Goal: Task Accomplishment & Management: Complete application form

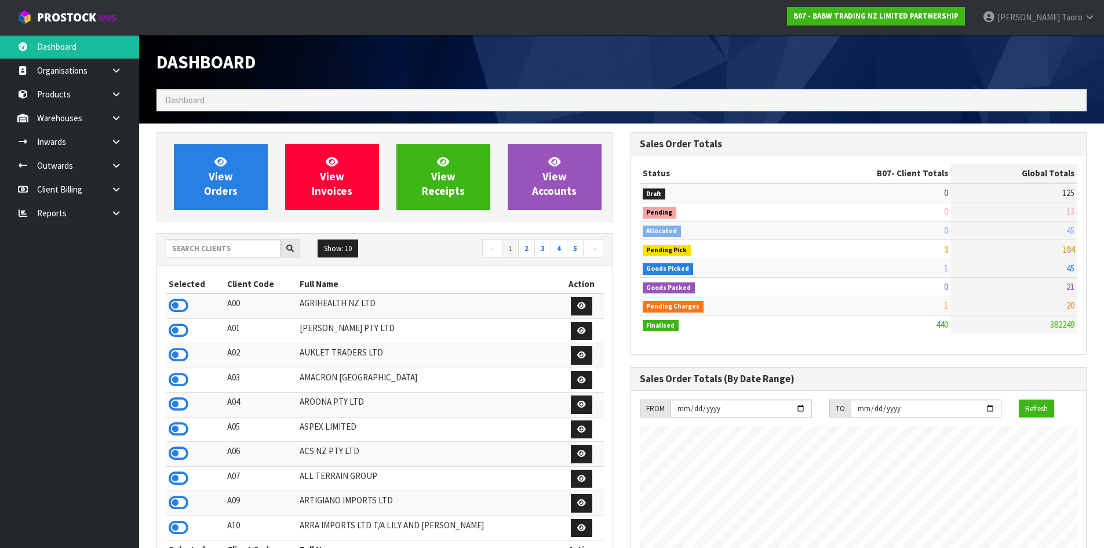
scroll to position [878, 473]
click at [189, 254] on input "text" at bounding box center [223, 248] width 115 height 18
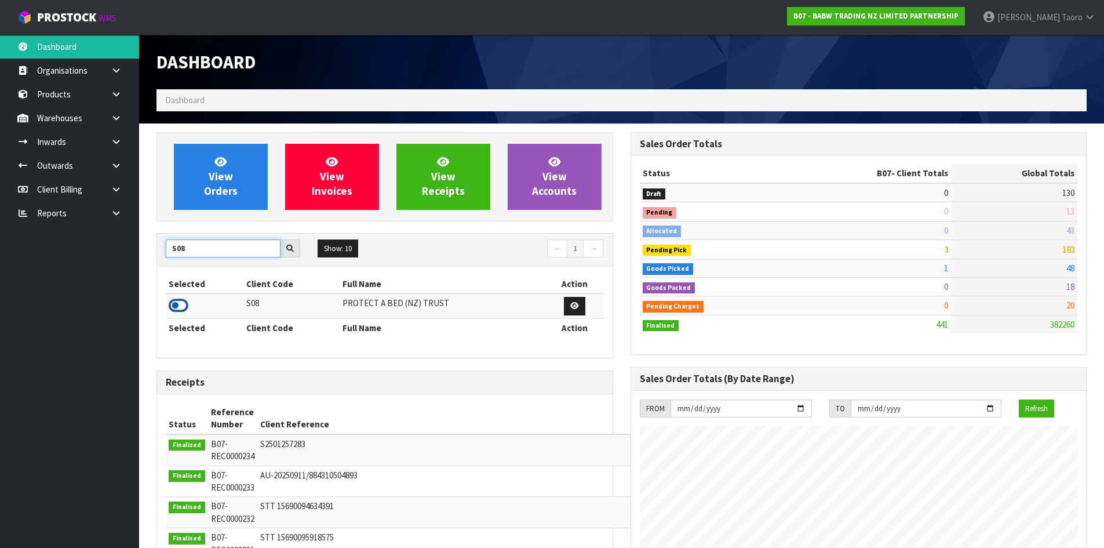
type input "S08"
click at [176, 304] on icon at bounding box center [179, 305] width 20 height 17
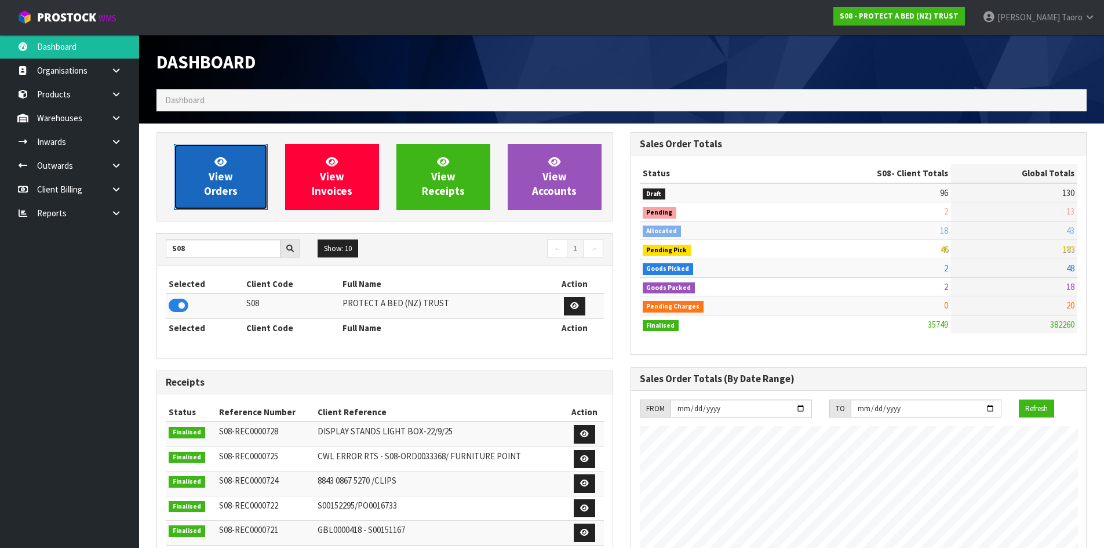
click at [220, 188] on span "View Orders" at bounding box center [221, 176] width 34 height 43
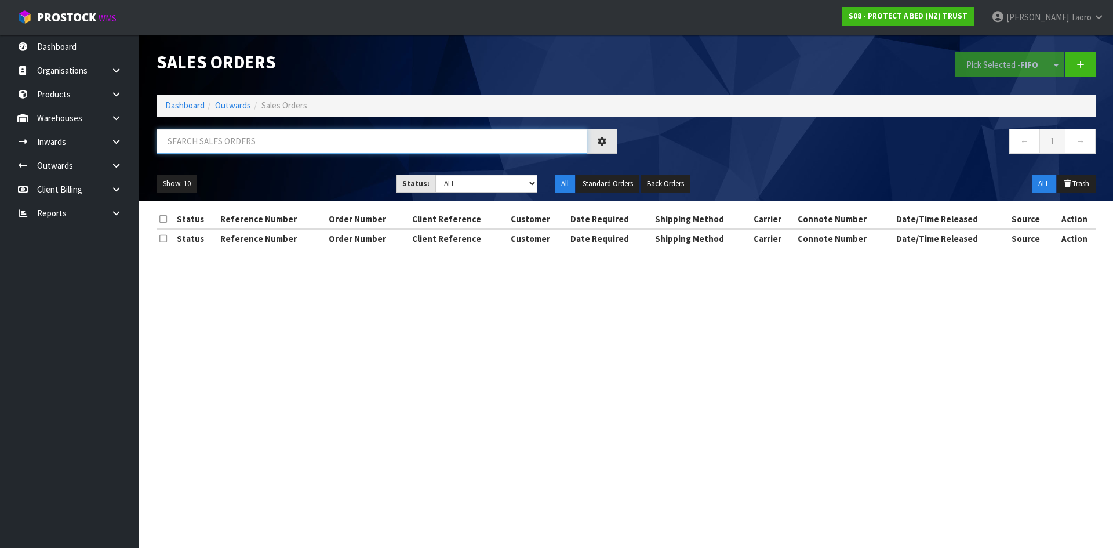
click at [240, 151] on input "text" at bounding box center [371, 141] width 431 height 25
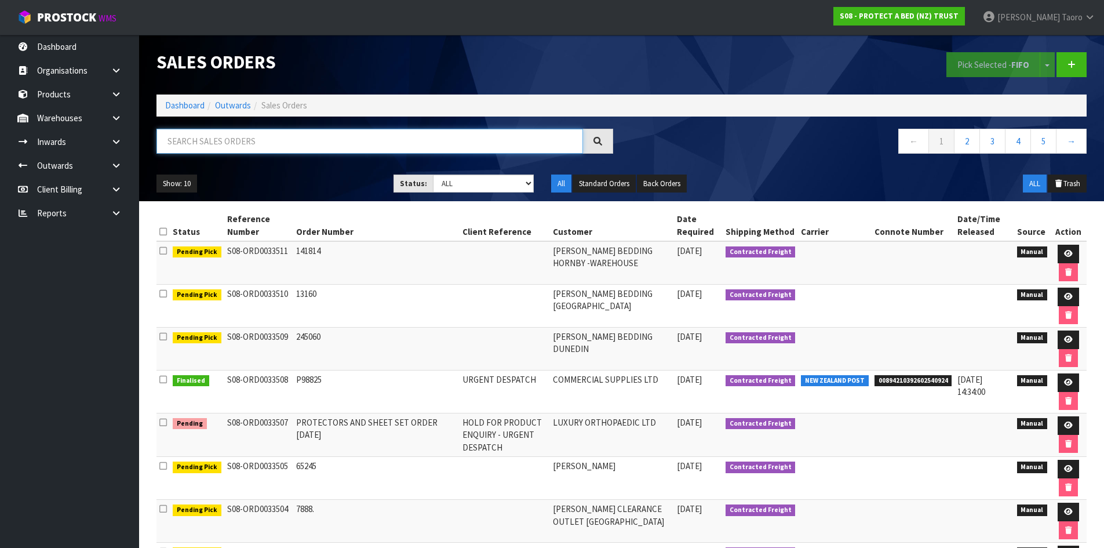
click at [187, 136] on input "text" at bounding box center [369, 141] width 427 height 25
type input "JOB-0412812"
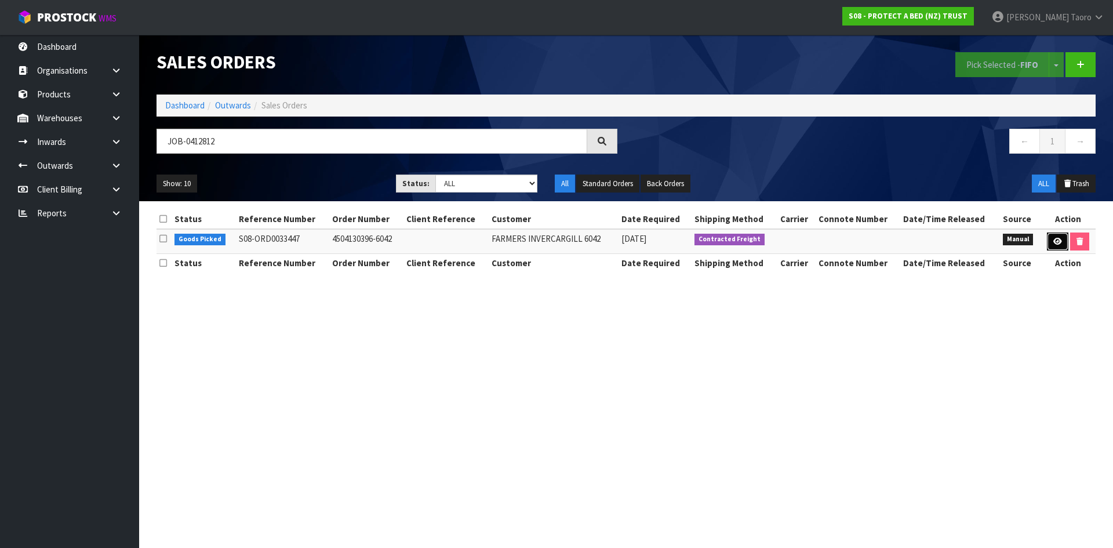
click at [1059, 241] on icon at bounding box center [1057, 242] width 9 height 8
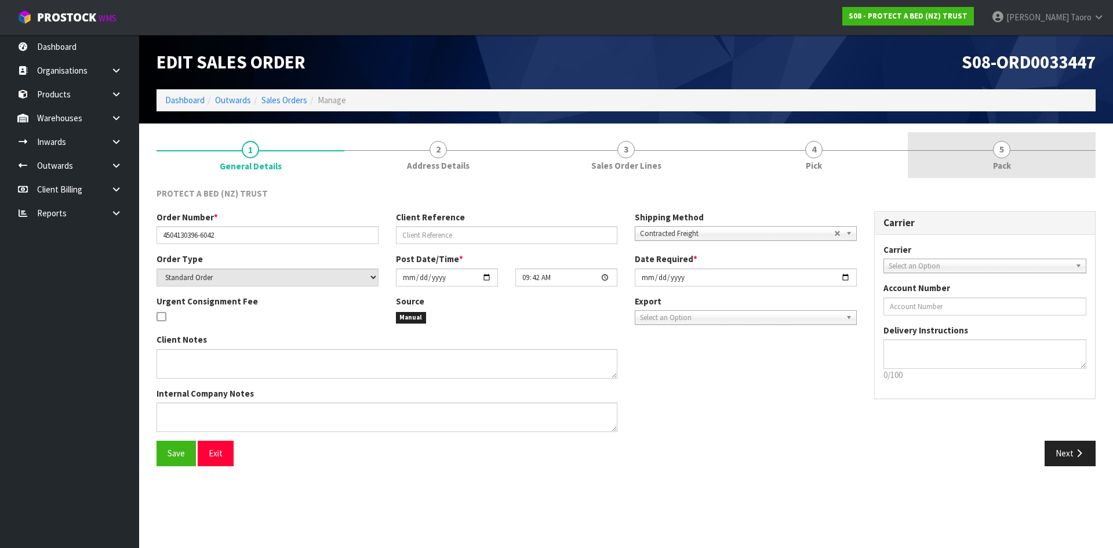
click at [989, 156] on link "5 Pack" at bounding box center [1002, 155] width 188 height 46
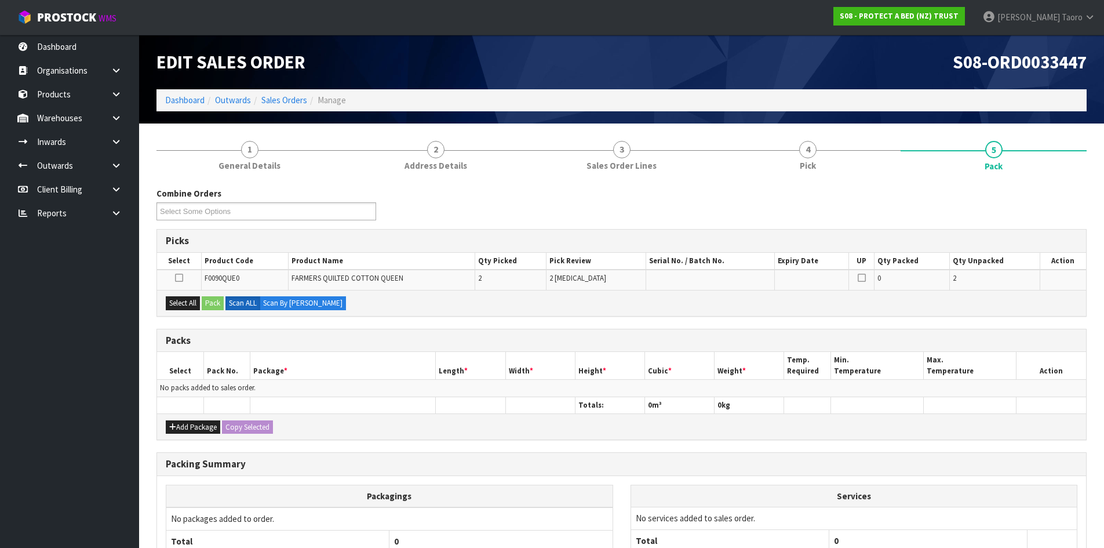
click at [193, 418] on div "Add Package Copy Selected" at bounding box center [621, 426] width 929 height 26
click at [188, 422] on button "Add Package" at bounding box center [193, 427] width 54 height 14
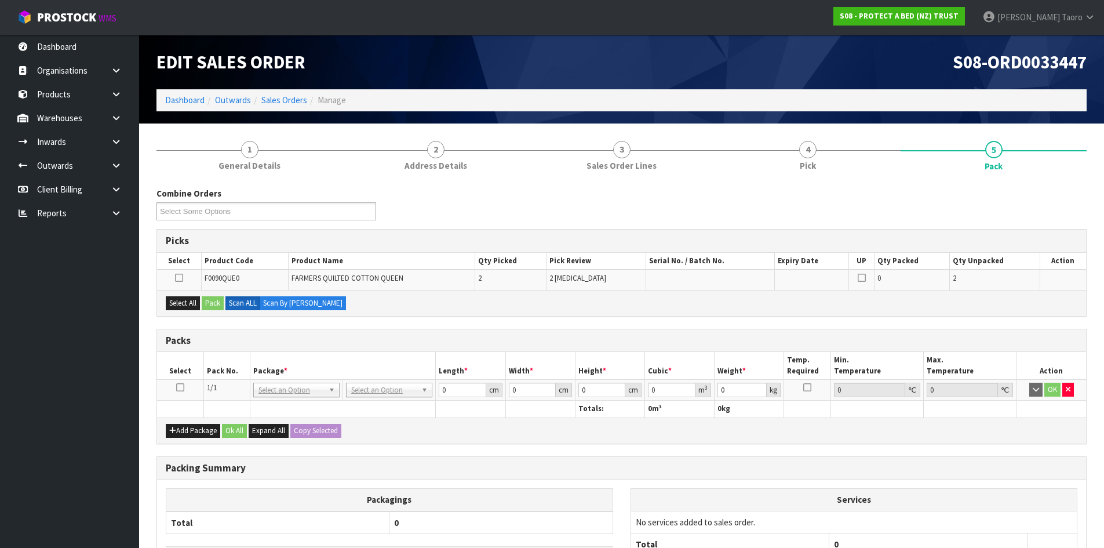
drag, startPoint x: 178, startPoint y: 387, endPoint x: 227, endPoint y: 365, distance: 53.4
click at [178, 387] on icon at bounding box center [180, 387] width 8 height 1
click at [227, 365] on th "Pack No." at bounding box center [226, 365] width 46 height 27
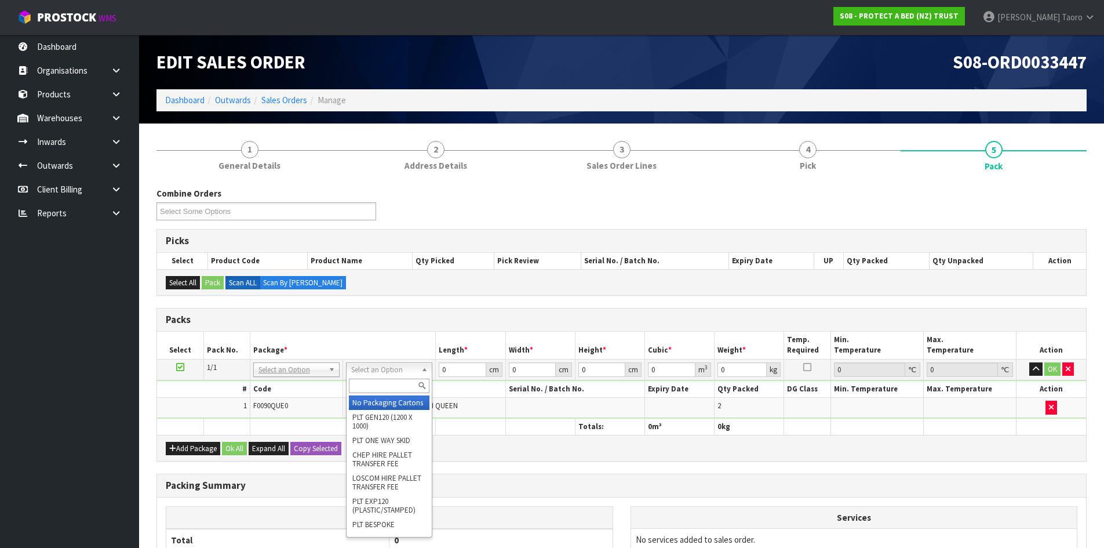
click at [400, 391] on input "text" at bounding box center [389, 385] width 81 height 14
type input "OC"
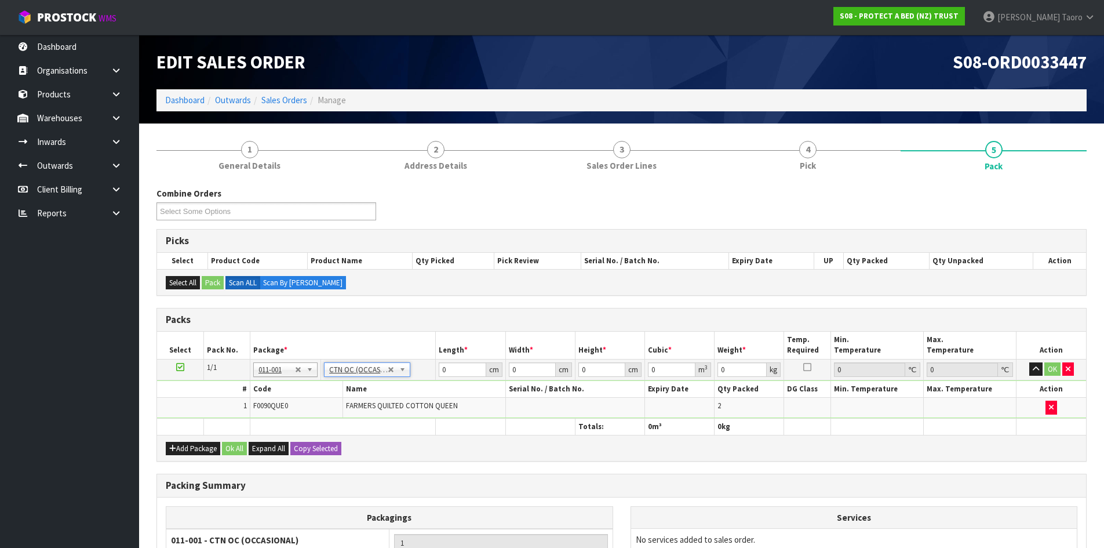
type input "3.382"
click at [466, 368] on input "0" at bounding box center [462, 369] width 47 height 14
click at [465, 368] on input "0" at bounding box center [462, 369] width 47 height 14
click at [464, 367] on input "0" at bounding box center [462, 369] width 47 height 14
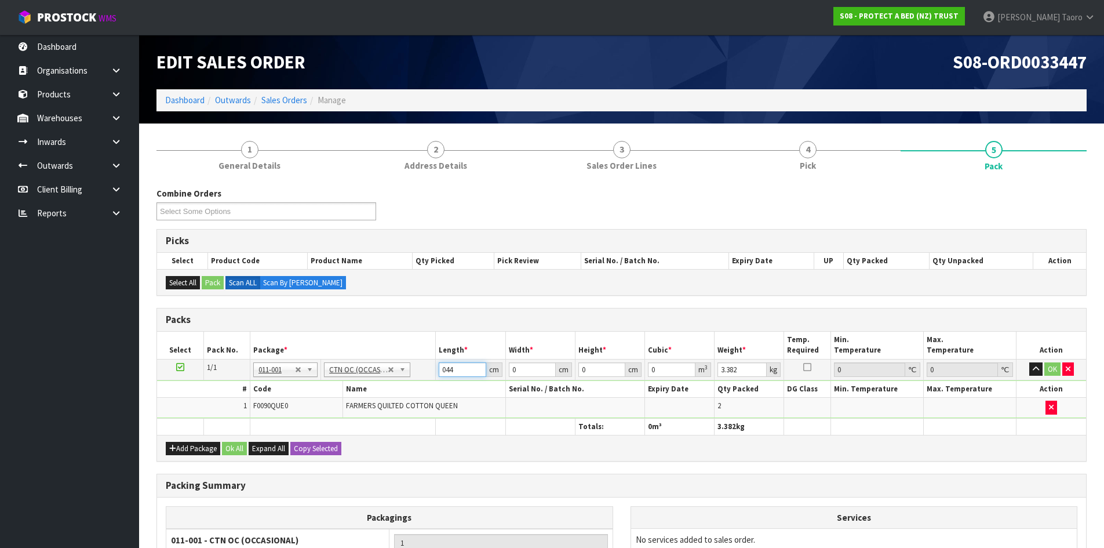
type input "044"
type input "35"
type input "2"
type input "0.00308"
type input "29"
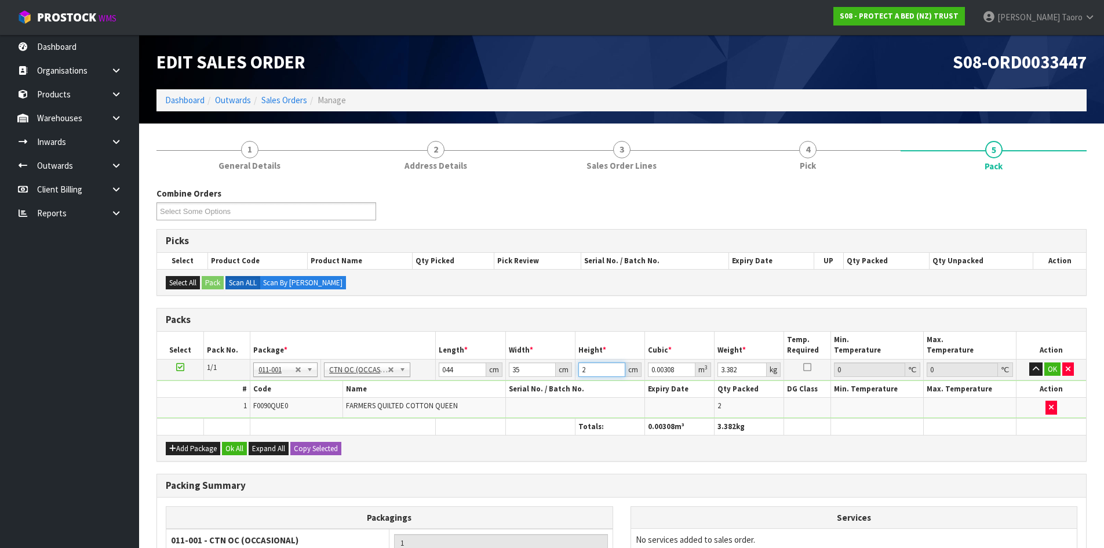
type input "0.04466"
type input "29"
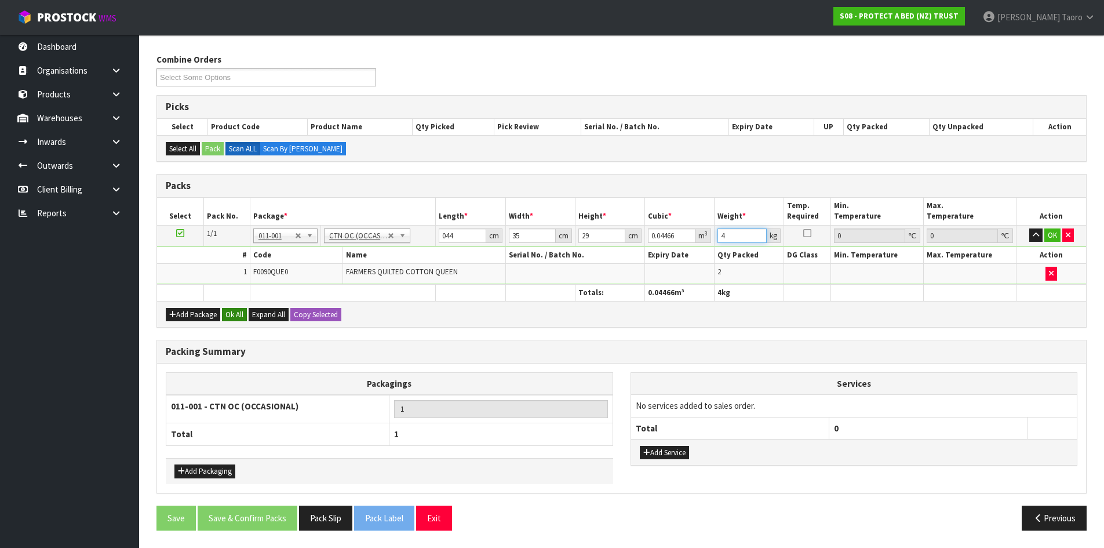
type input "4"
click at [235, 316] on button "Ok All" at bounding box center [234, 315] width 25 height 14
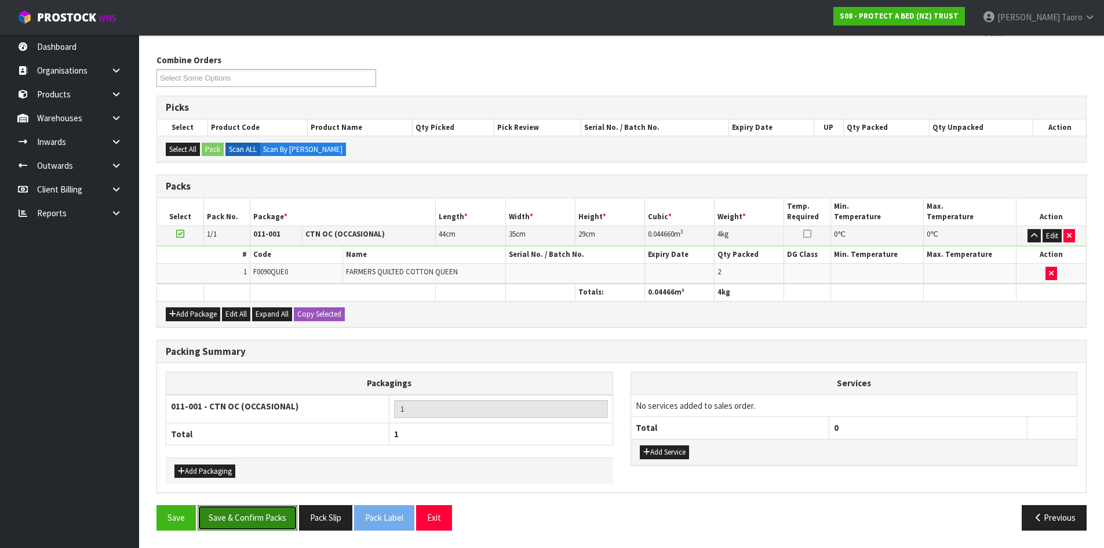
click at [259, 514] on button "Save & Confirm Packs" at bounding box center [248, 517] width 100 height 25
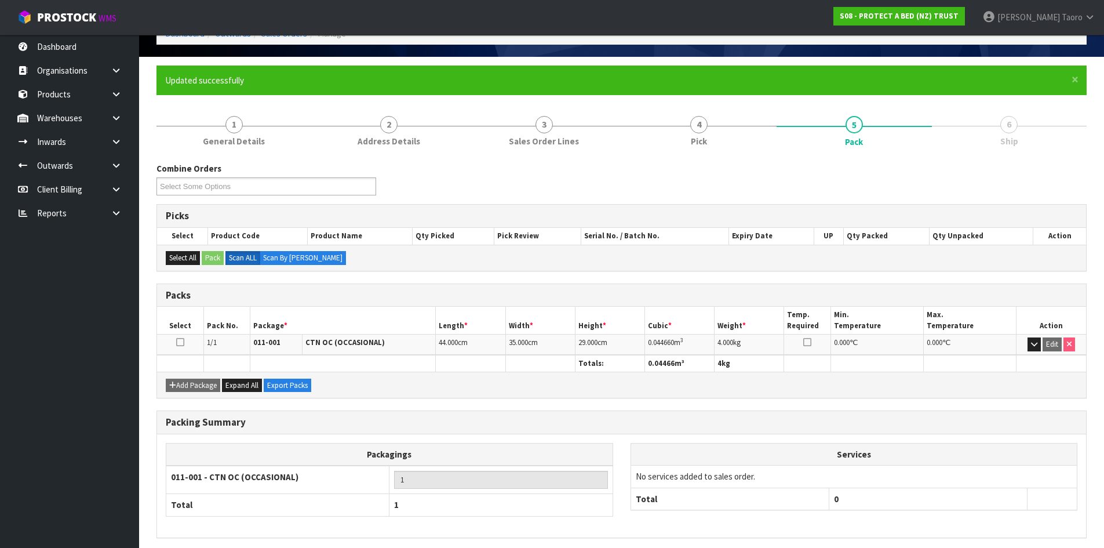
scroll to position [111, 0]
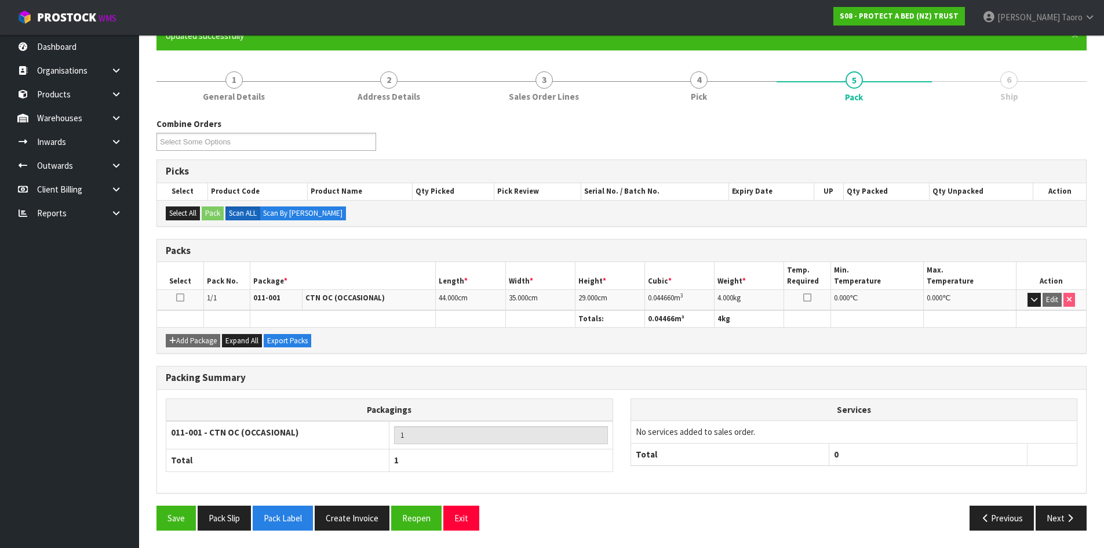
click at [1052, 516] on button "Next" at bounding box center [1061, 517] width 51 height 25
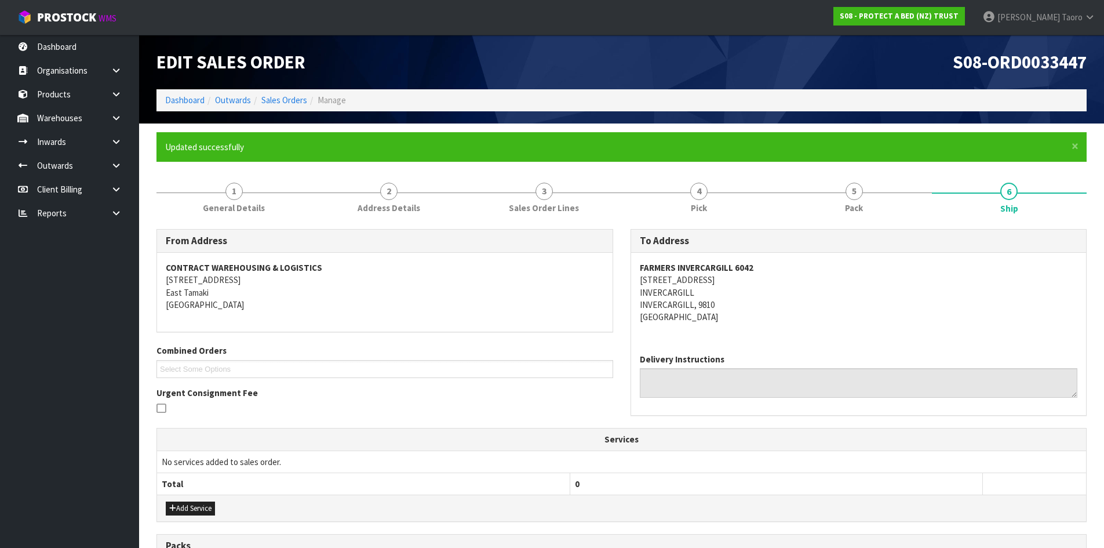
scroll to position [209, 0]
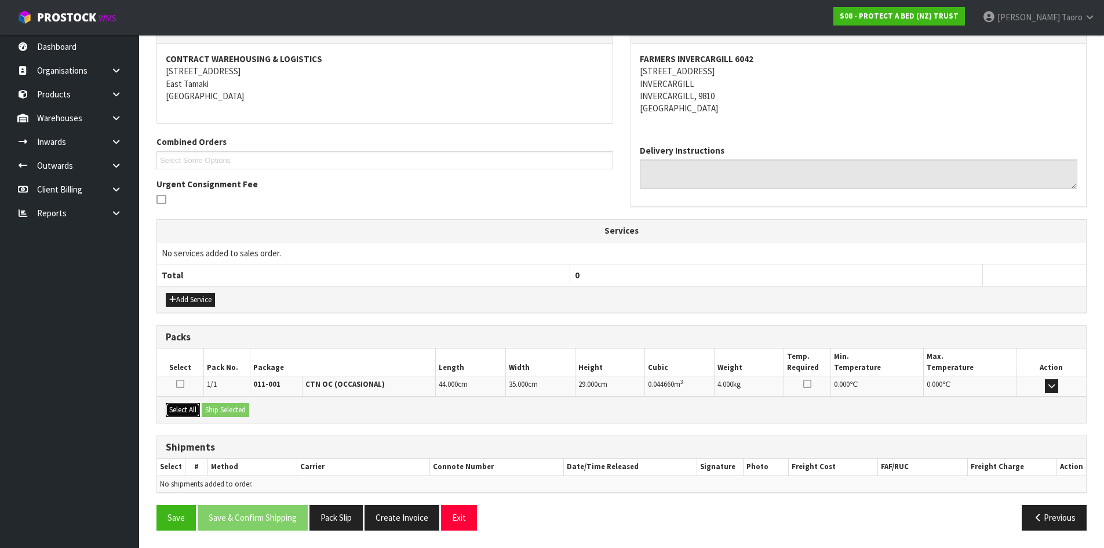
drag, startPoint x: 175, startPoint y: 410, endPoint x: 209, endPoint y: 413, distance: 33.7
click at [176, 410] on button "Select All" at bounding box center [183, 410] width 34 height 14
click at [216, 411] on button "Ship Selected" at bounding box center [226, 410] width 48 height 14
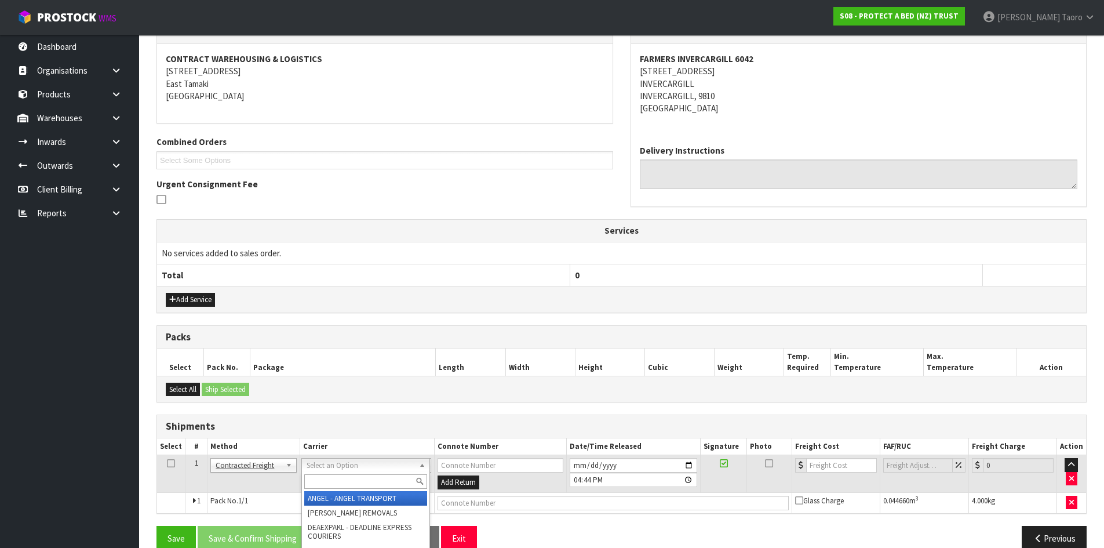
click at [333, 479] on input "text" at bounding box center [365, 481] width 123 height 14
type input "NZP"
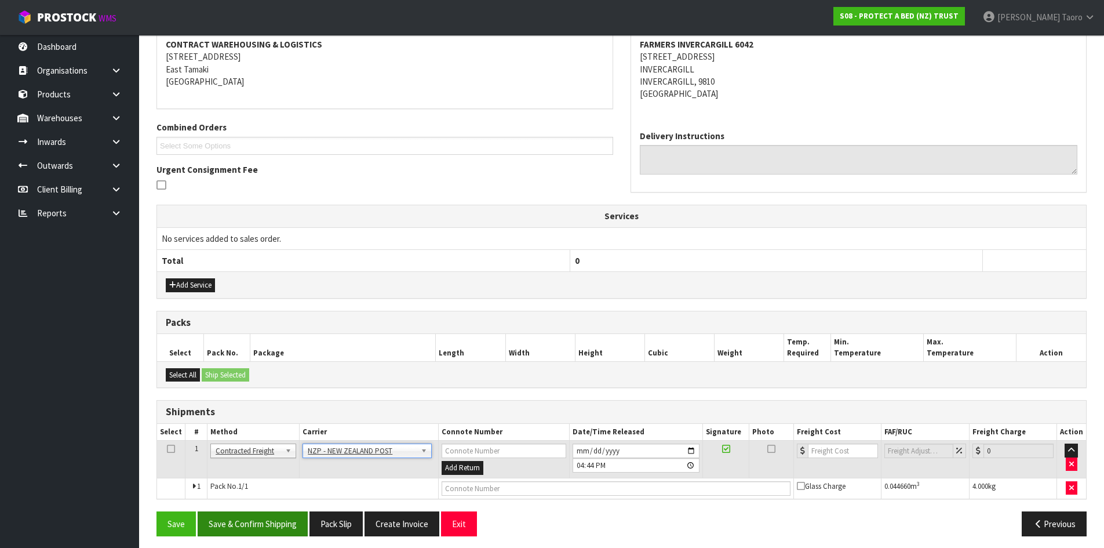
scroll to position [229, 0]
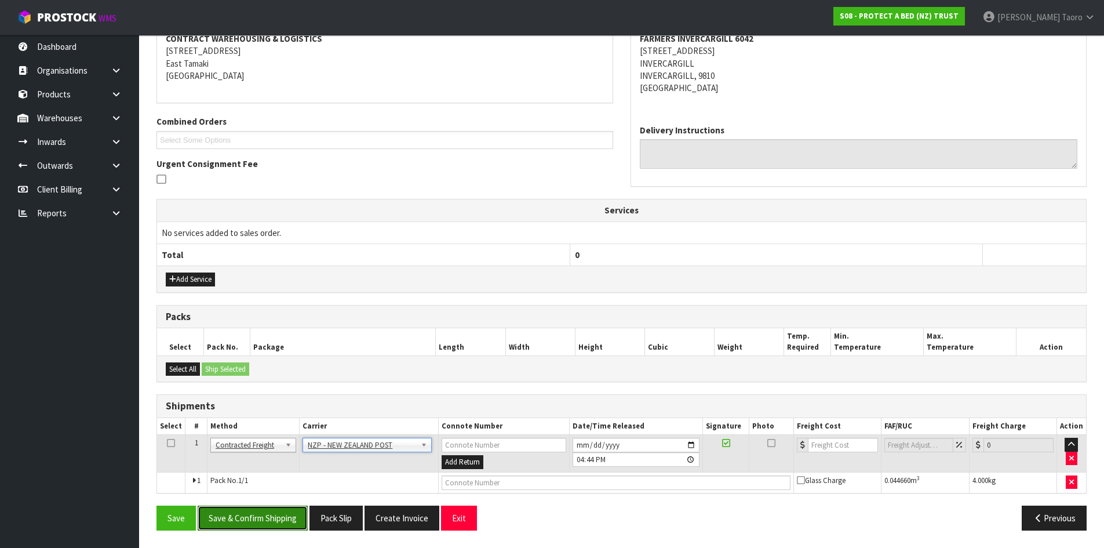
click at [299, 511] on button "Save & Confirm Shipping" at bounding box center [253, 517] width 110 height 25
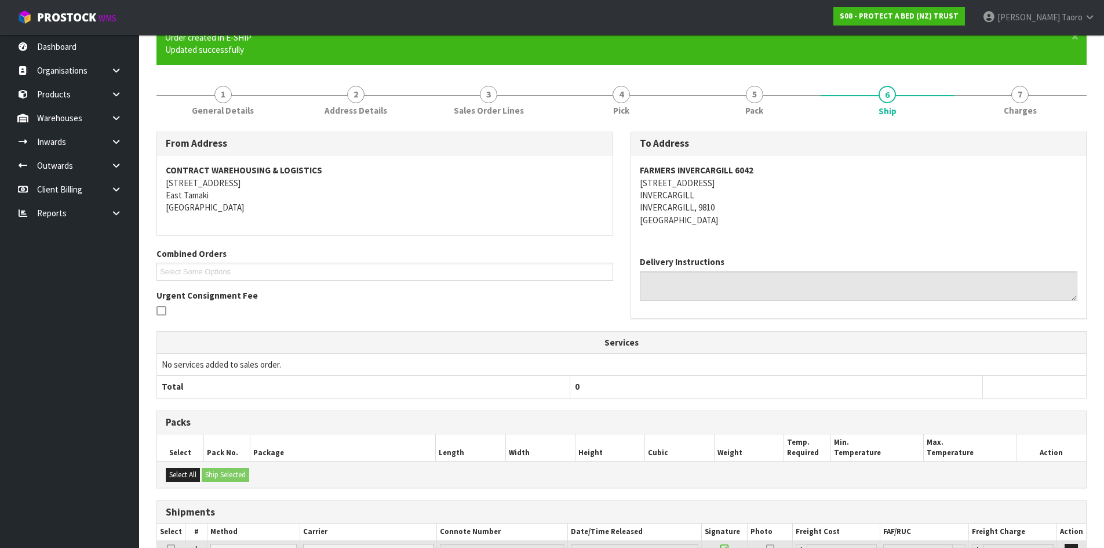
scroll to position [213, 0]
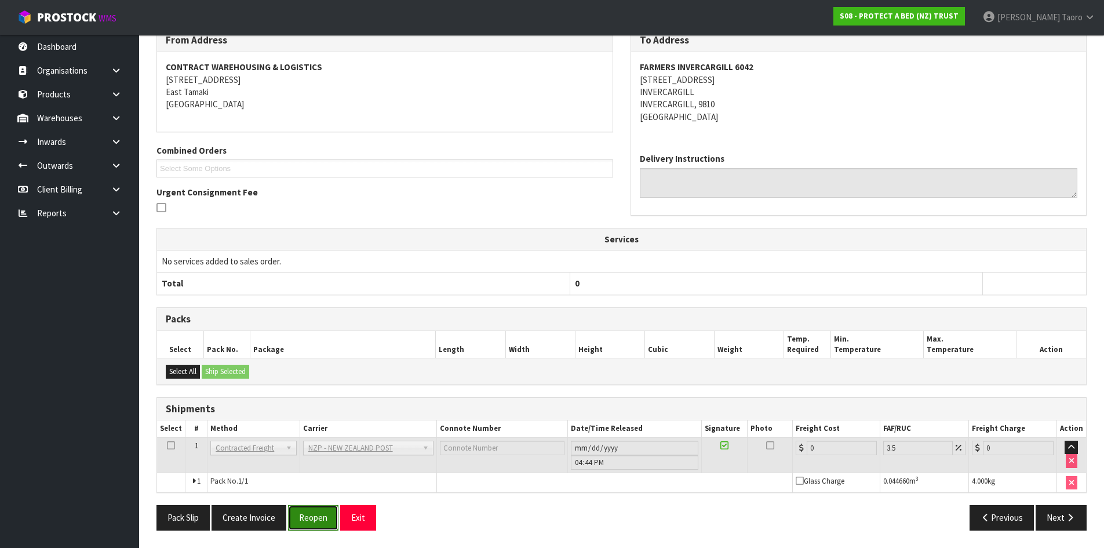
click at [318, 522] on button "Reopen" at bounding box center [313, 517] width 50 height 25
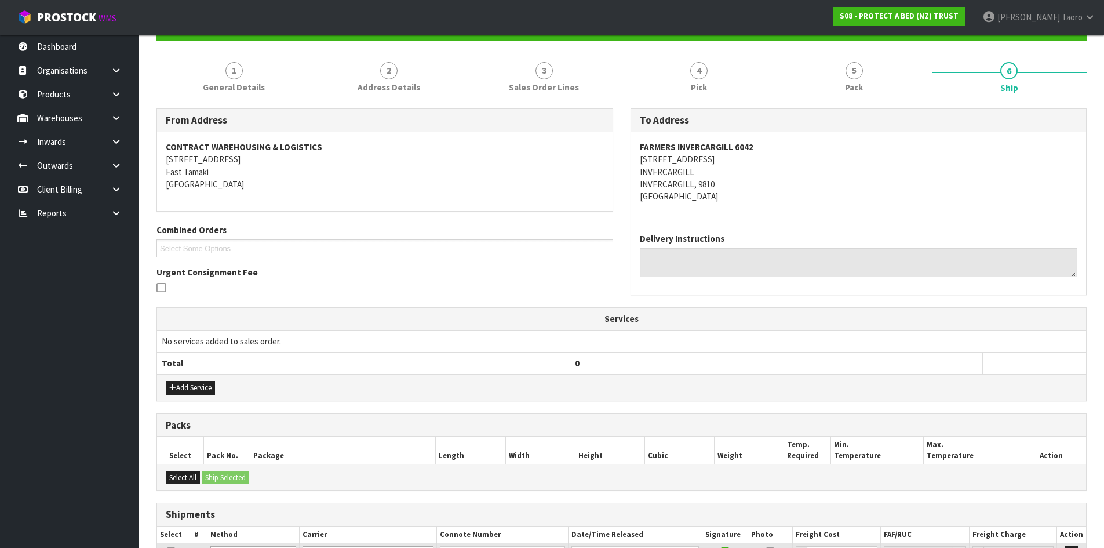
scroll to position [240, 0]
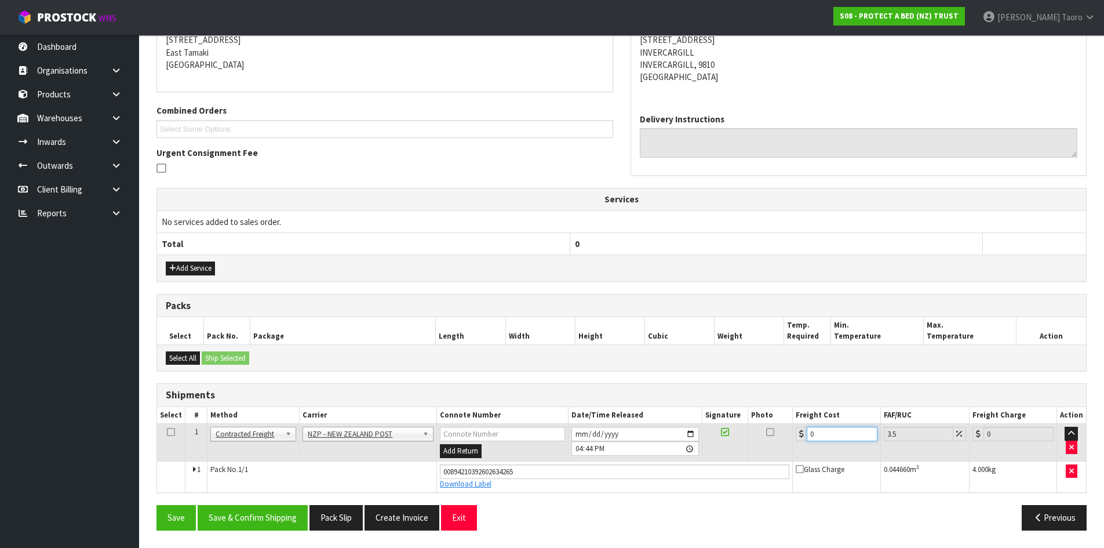
click at [828, 435] on input "0" at bounding box center [842, 434] width 70 height 14
click at [827, 435] on input "0" at bounding box center [842, 434] width 70 height 14
drag, startPoint x: 827, startPoint y: 435, endPoint x: 803, endPoint y: 435, distance: 23.8
click at [826, 435] on input "0" at bounding box center [842, 434] width 70 height 14
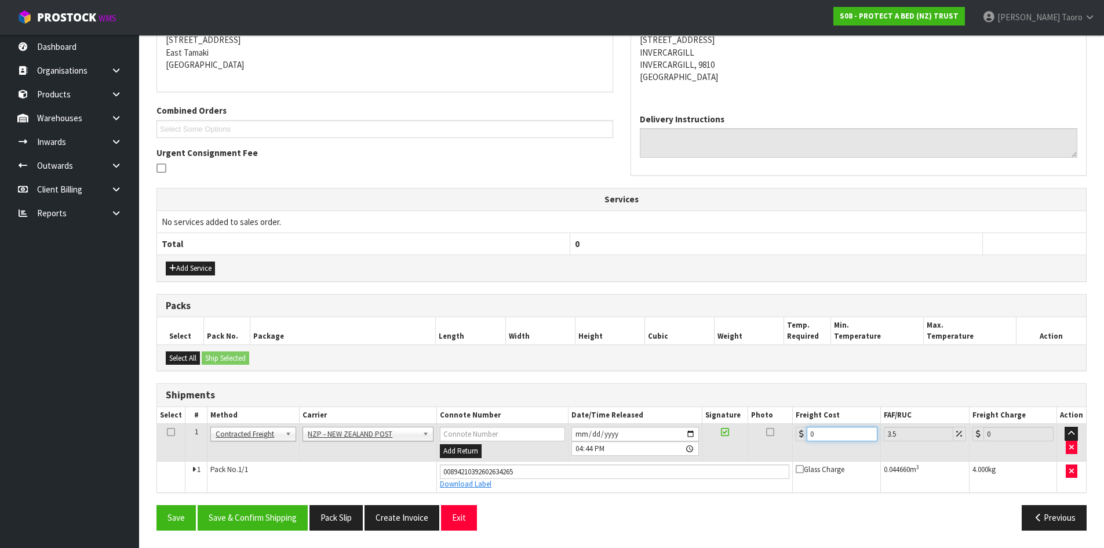
type input "1"
type input "1.03"
type input "1.6"
type input "1.66"
type input "1.61"
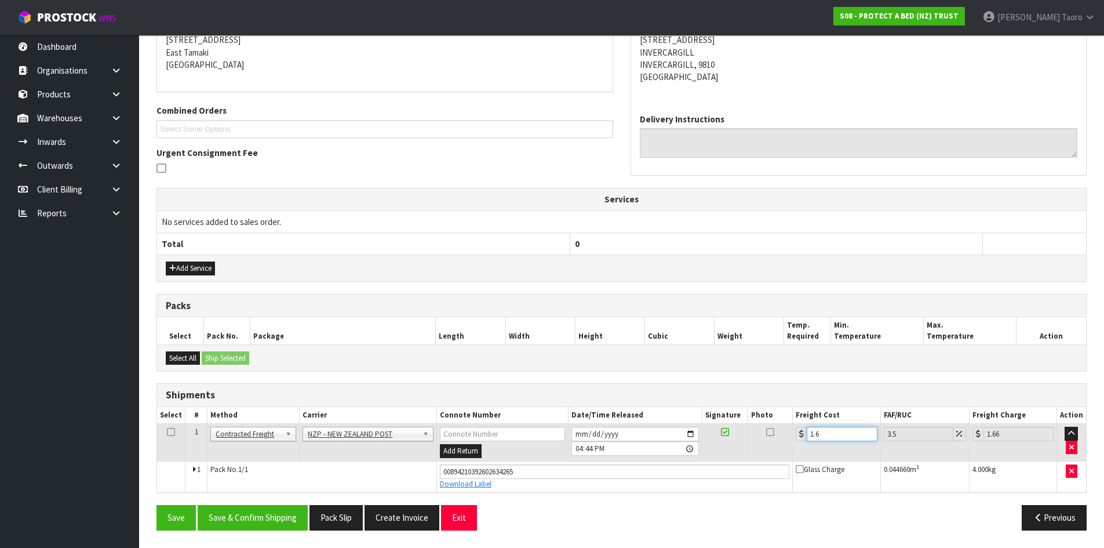
type input "1.67"
type input "1.6"
type input "1.66"
type input "1"
type input "1.03"
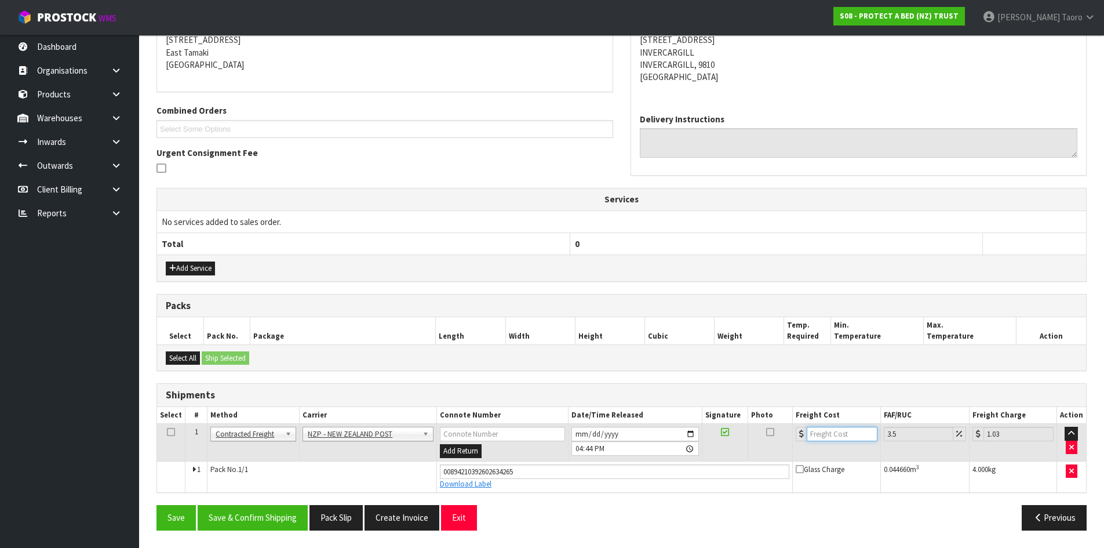
type input "0"
type input "1"
type input "1.03"
type input "11"
type input "11.38"
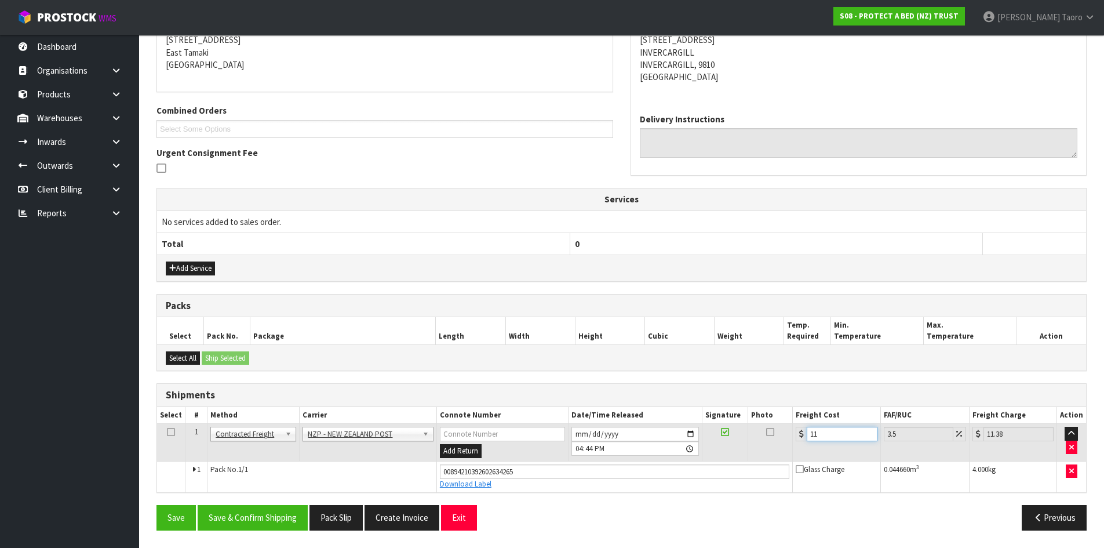
type input "116"
type input "120.06"
type input "1161"
type input "1201.63"
type input "116"
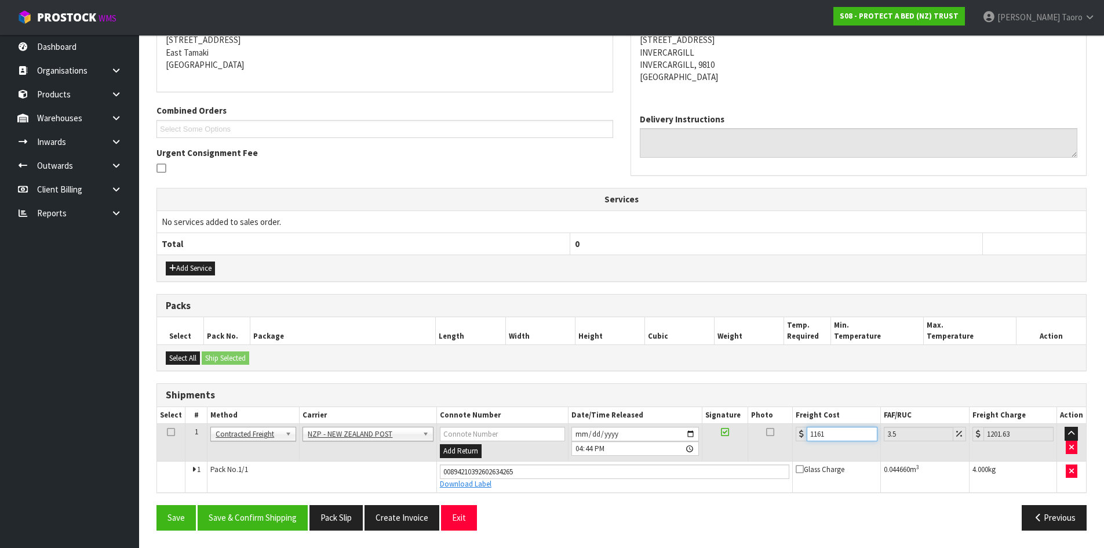
type input "120.06"
type input "11"
type input "11.38"
type input "1"
type input "1.03"
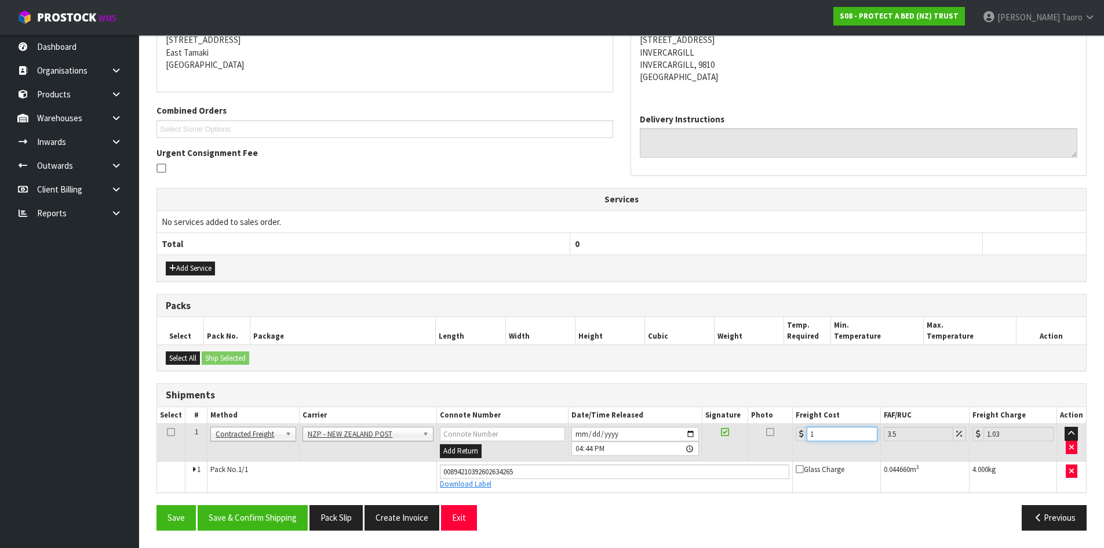
type input "0"
type input "1"
type input "1.03"
type input "11"
type input "11.38"
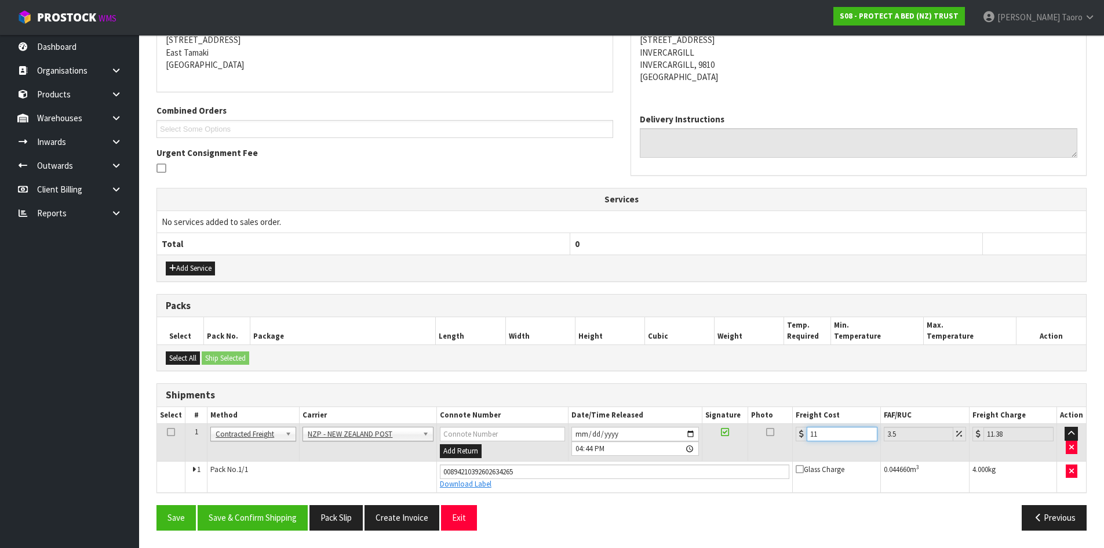
type input "11.6"
type input "12.01"
type input "11.61"
type input "12.02"
type input "11.61"
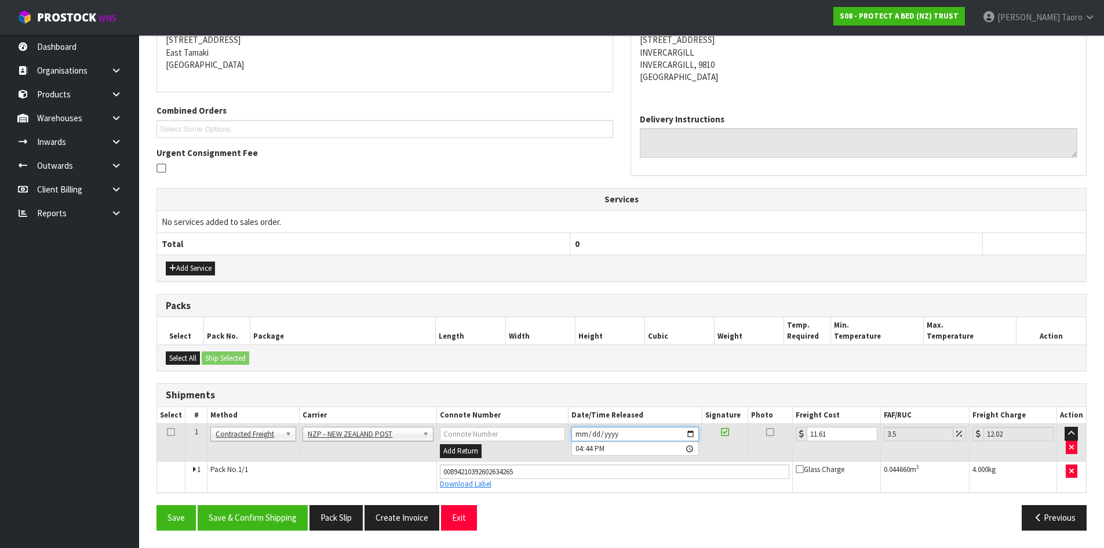
click at [579, 431] on input "2025-09-22" at bounding box center [634, 434] width 127 height 14
type input "2025-09-23"
click at [580, 447] on input "16:44:00.000" at bounding box center [634, 448] width 127 height 14
type input "09:00"
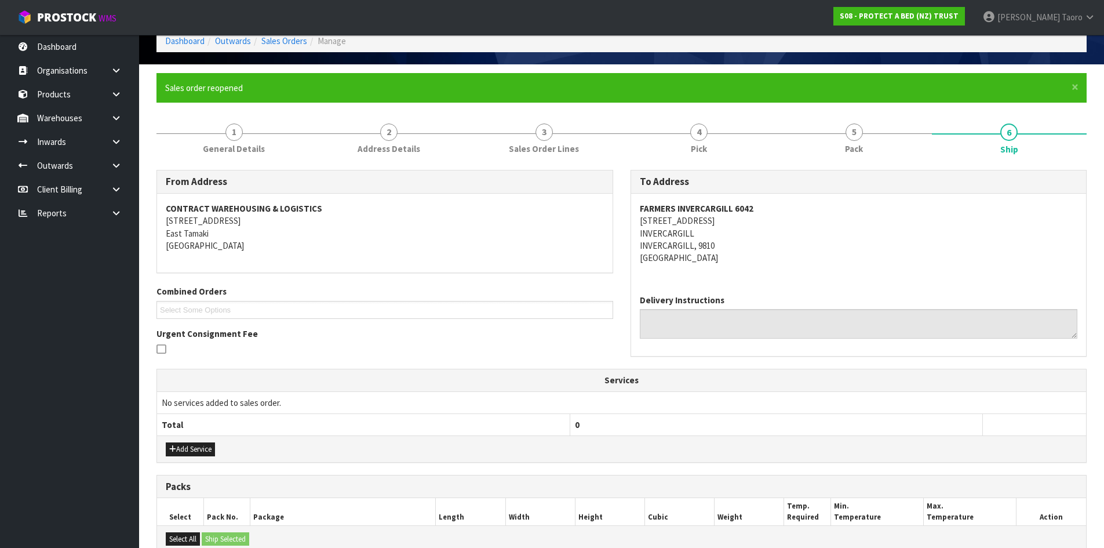
scroll to position [0, 0]
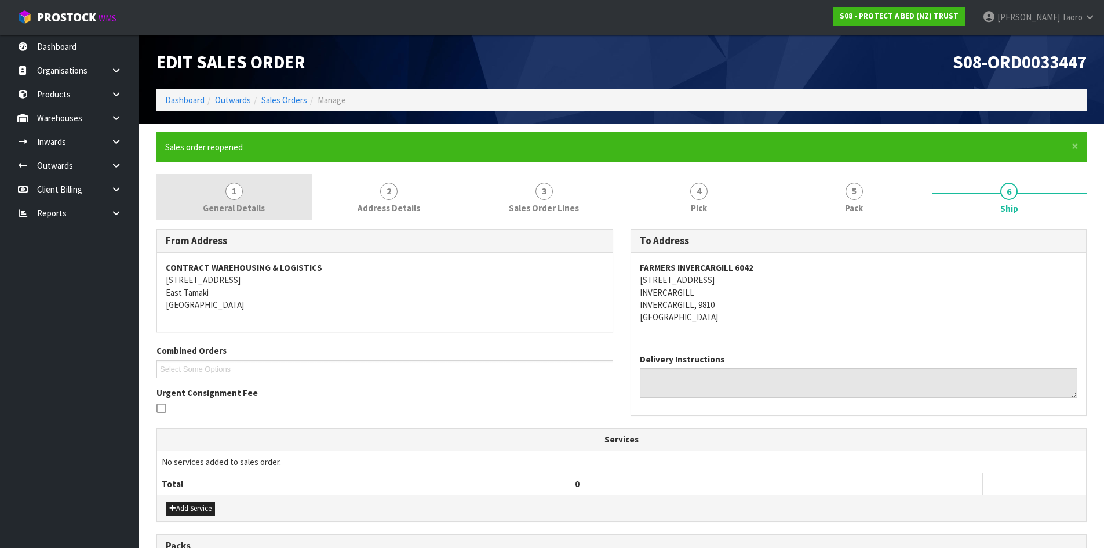
click at [240, 200] on link "1 General Details" at bounding box center [233, 197] width 155 height 46
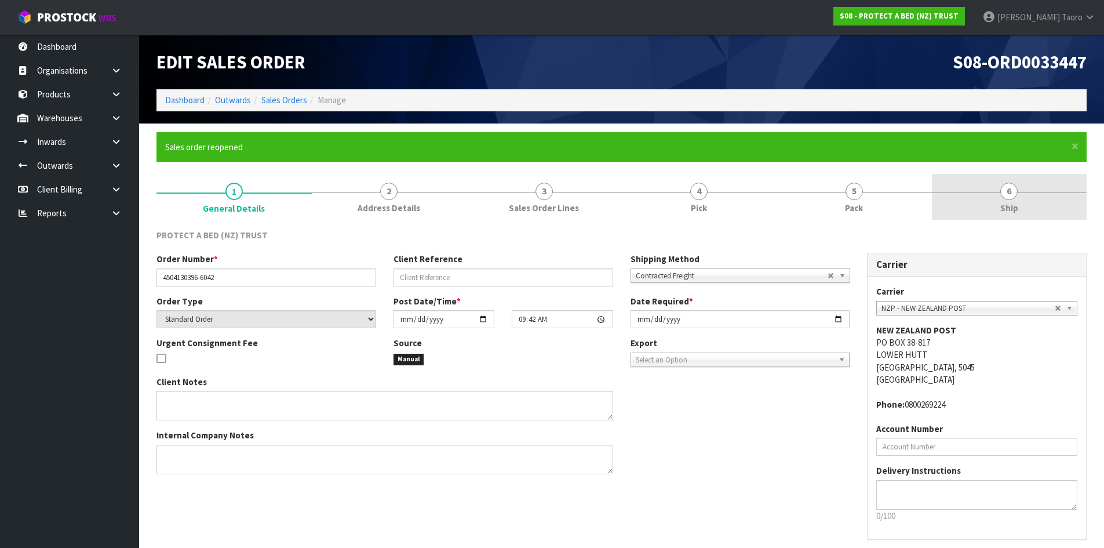
click at [1032, 189] on link "6 Ship" at bounding box center [1009, 197] width 155 height 46
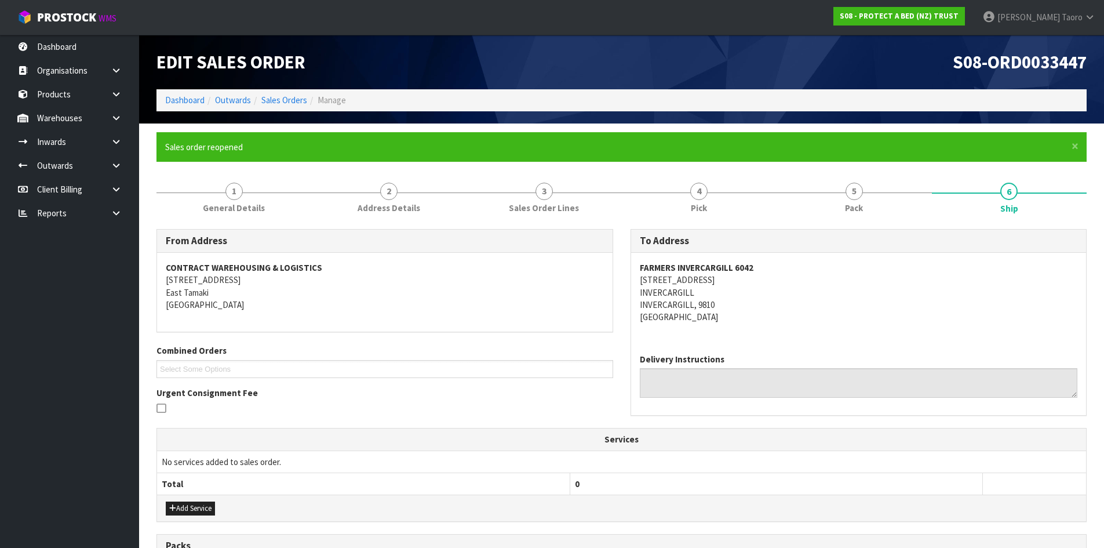
click at [1078, 147] on div "× Close Sales order reopened" at bounding box center [621, 147] width 930 height 30
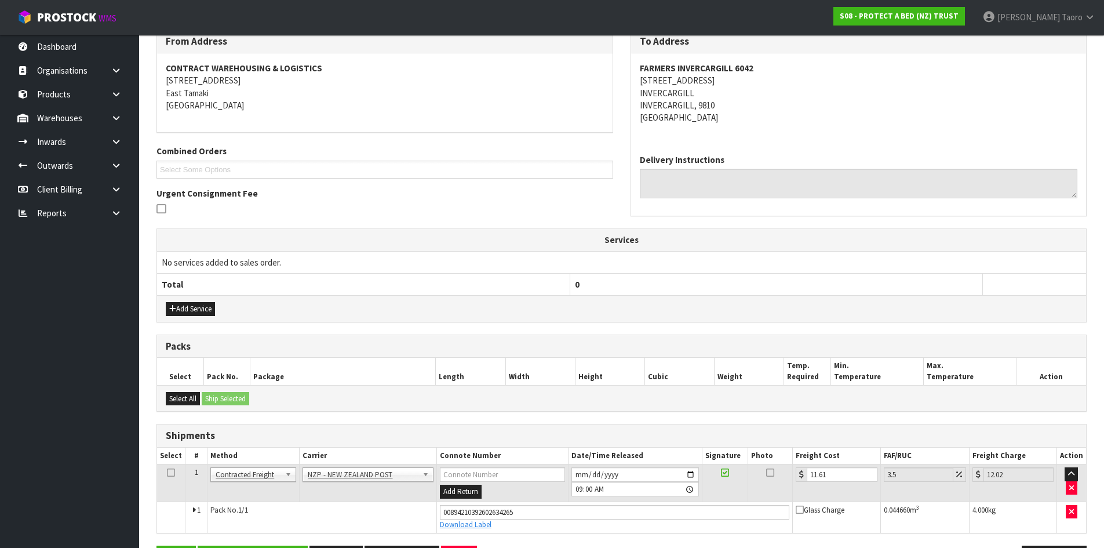
scroll to position [240, 0]
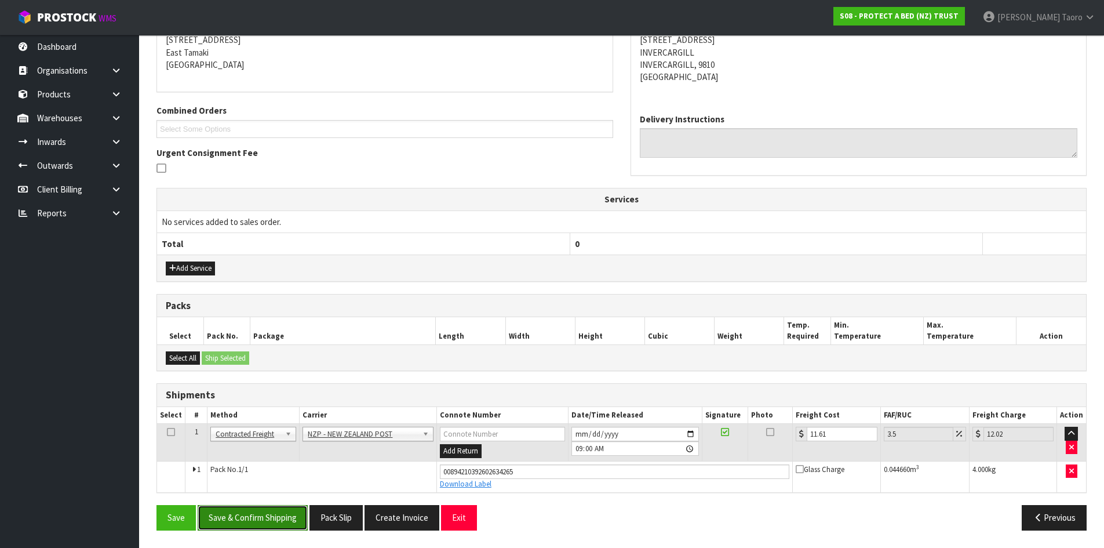
click at [280, 513] on button "Save & Confirm Shipping" at bounding box center [253, 517] width 110 height 25
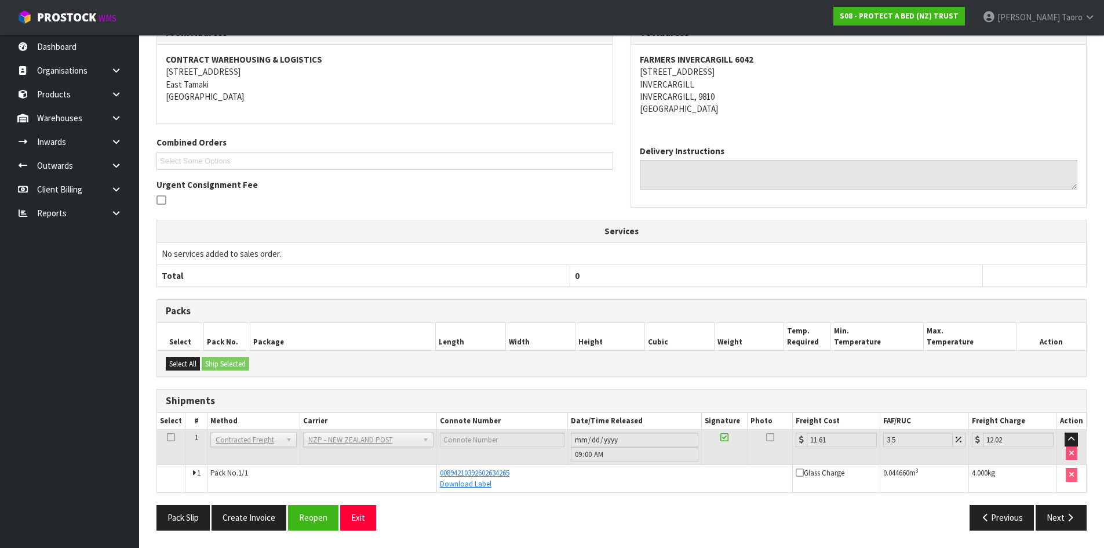
scroll to position [208, 0]
click at [355, 515] on button "Exit" at bounding box center [358, 517] width 36 height 25
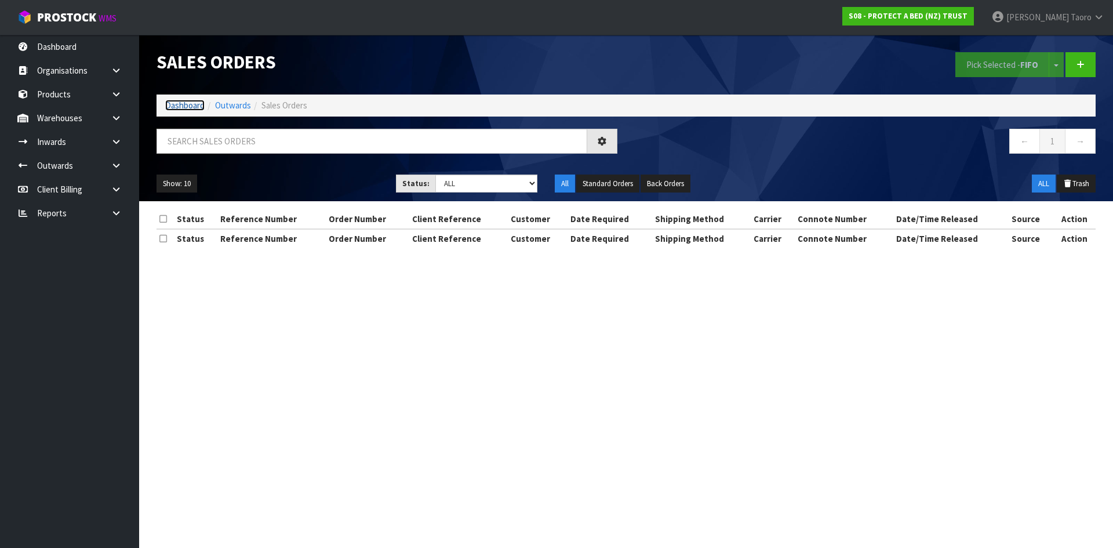
click at [187, 107] on link "Dashboard" at bounding box center [184, 105] width 39 height 11
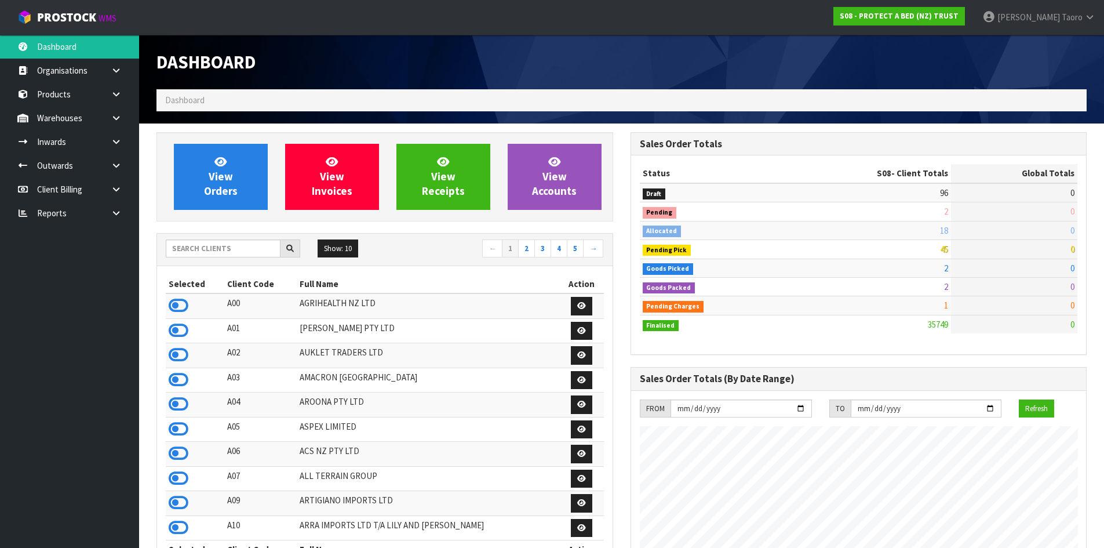
scroll to position [878, 473]
click at [254, 247] on input "text" at bounding box center [223, 248] width 115 height 18
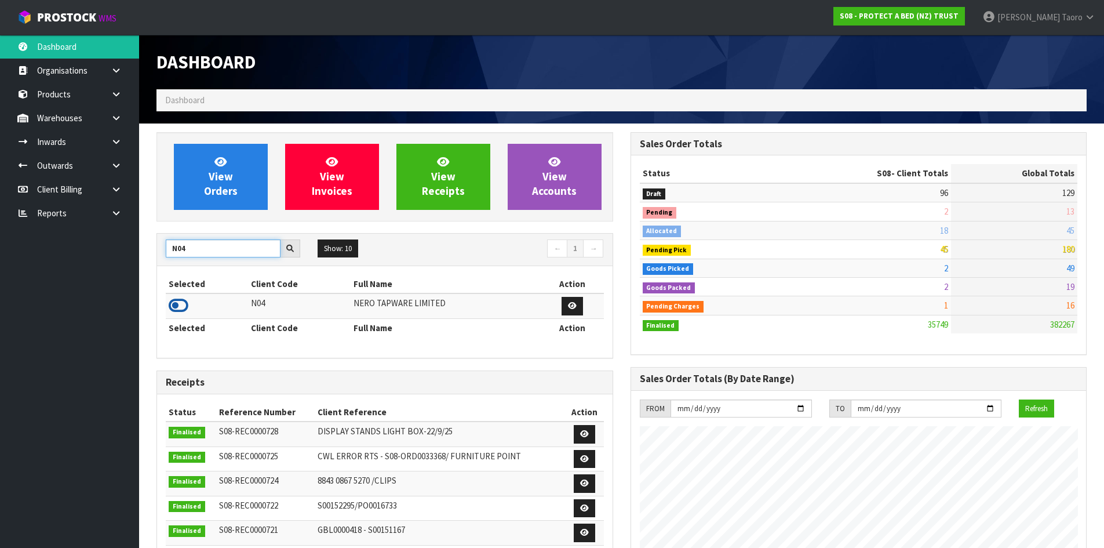
type input "N04"
click at [184, 304] on icon at bounding box center [179, 305] width 20 height 17
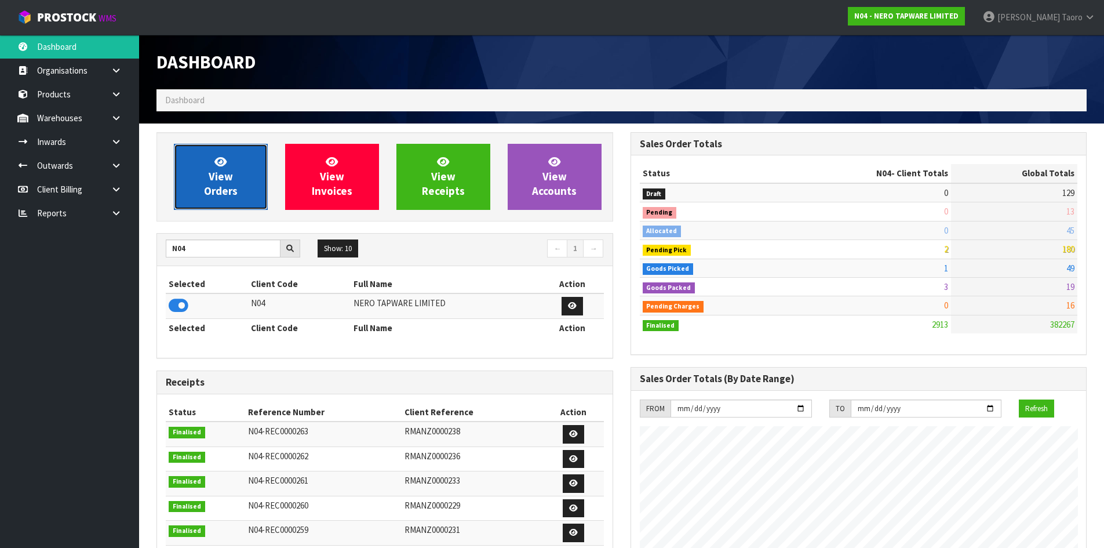
click at [217, 176] on span "View Orders" at bounding box center [221, 176] width 34 height 43
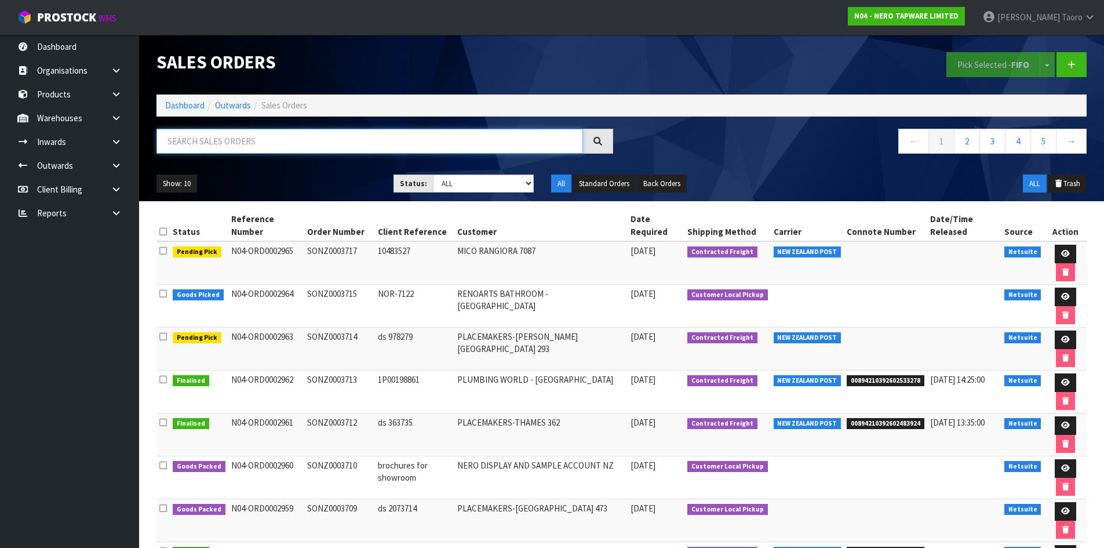
click at [229, 147] on input "text" at bounding box center [369, 141] width 427 height 25
click at [214, 142] on input "text" at bounding box center [369, 141] width 427 height 25
click at [432, 56] on h1 "Sales Orders" at bounding box center [384, 62] width 457 height 20
click at [540, 143] on input "text" at bounding box center [369, 141] width 427 height 25
type input "JOB-0413771"
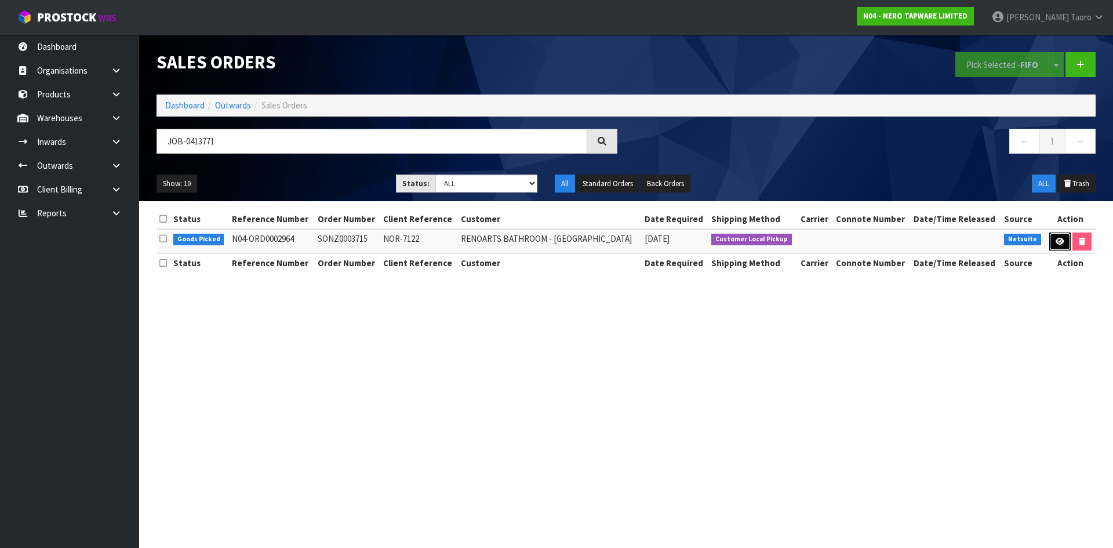
click at [1054, 235] on link at bounding box center [1059, 241] width 21 height 19
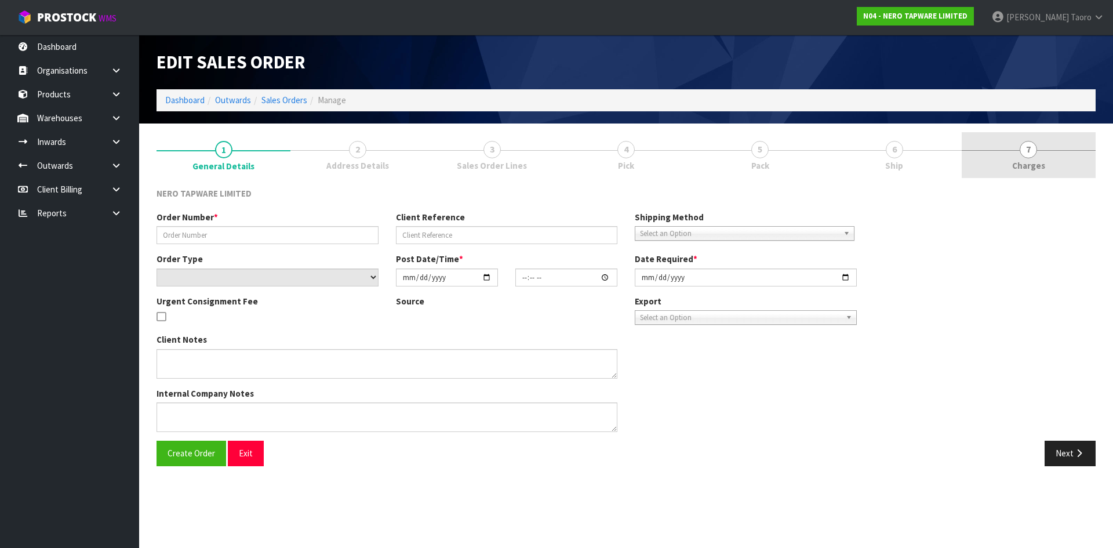
type input "SONZ0003715"
type input "NOR-7122"
select select "number:0"
type input "2025-09-22"
type input "15:15:05.000"
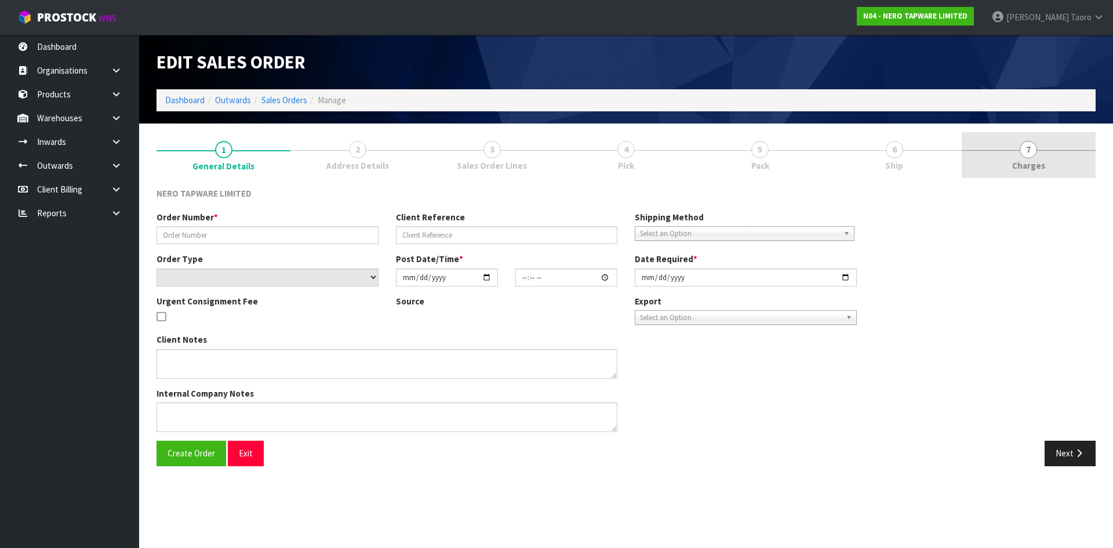
type input "2025-09-23"
type textarea "customer pick up 23/09/2025"
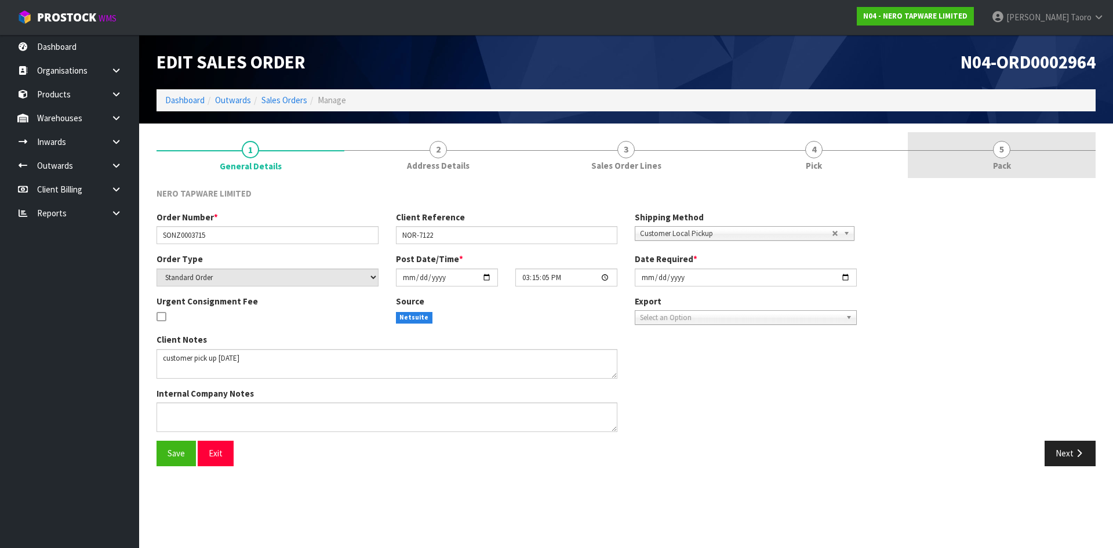
click at [990, 153] on link "5 Pack" at bounding box center [1002, 155] width 188 height 46
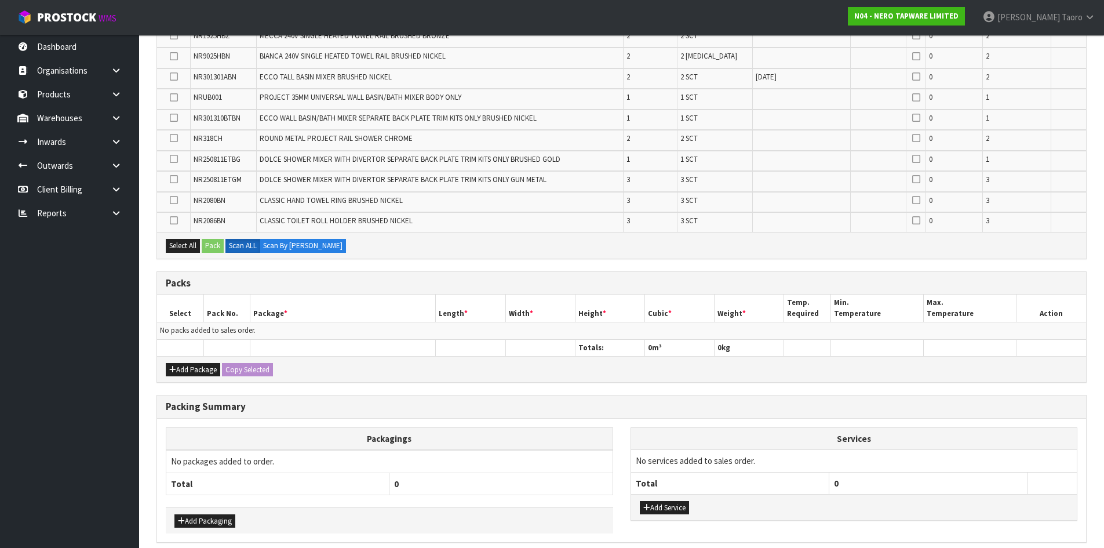
scroll to position [477, 0]
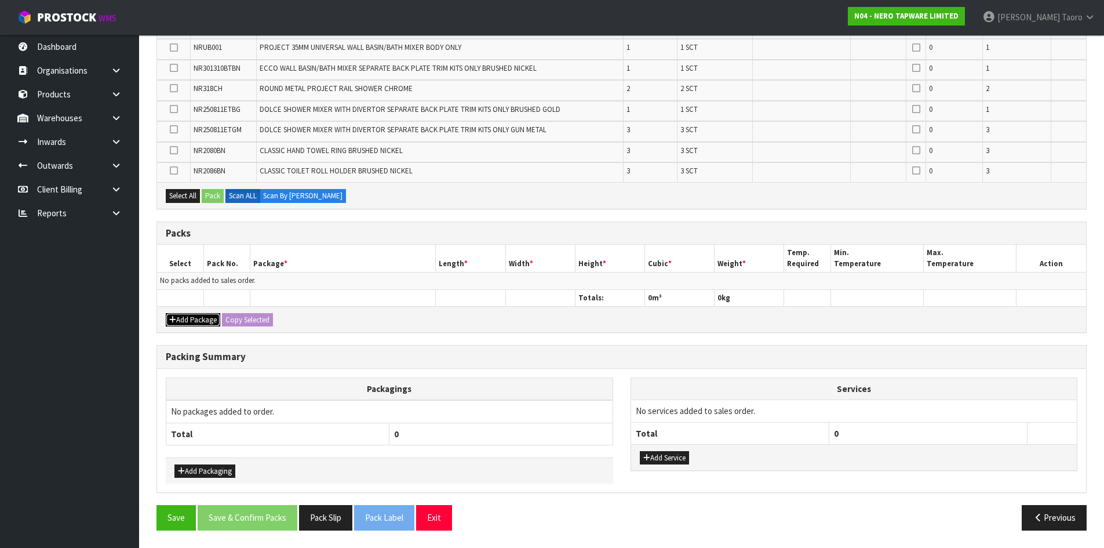
click at [192, 315] on button "Add Package" at bounding box center [193, 320] width 54 height 14
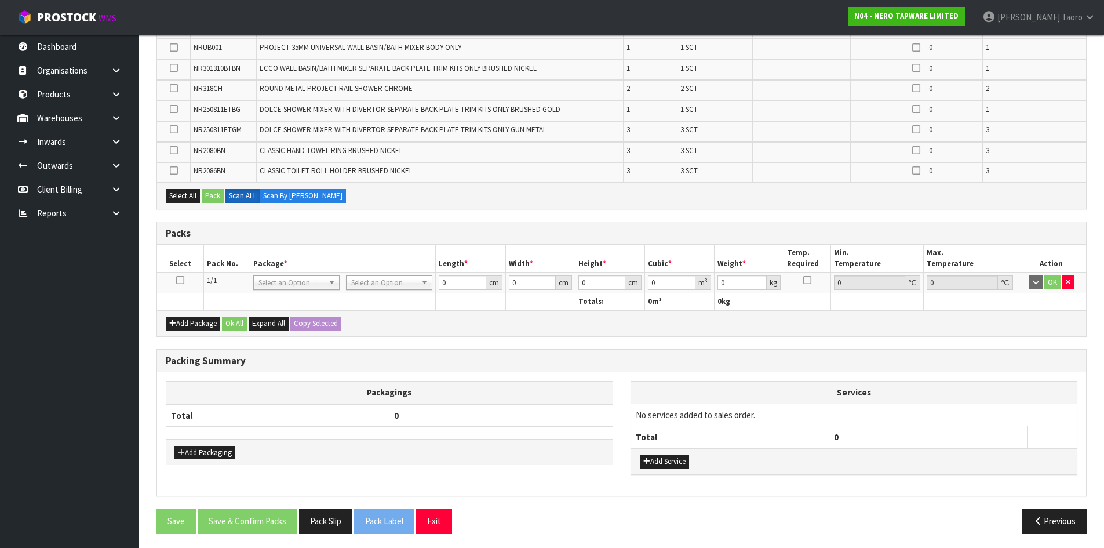
drag, startPoint x: 176, startPoint y: 282, endPoint x: 184, endPoint y: 283, distance: 8.8
click at [176, 283] on td at bounding box center [180, 282] width 46 height 21
click at [181, 280] on icon at bounding box center [180, 280] width 8 height 1
click at [210, 265] on th "Pack No." at bounding box center [226, 258] width 46 height 27
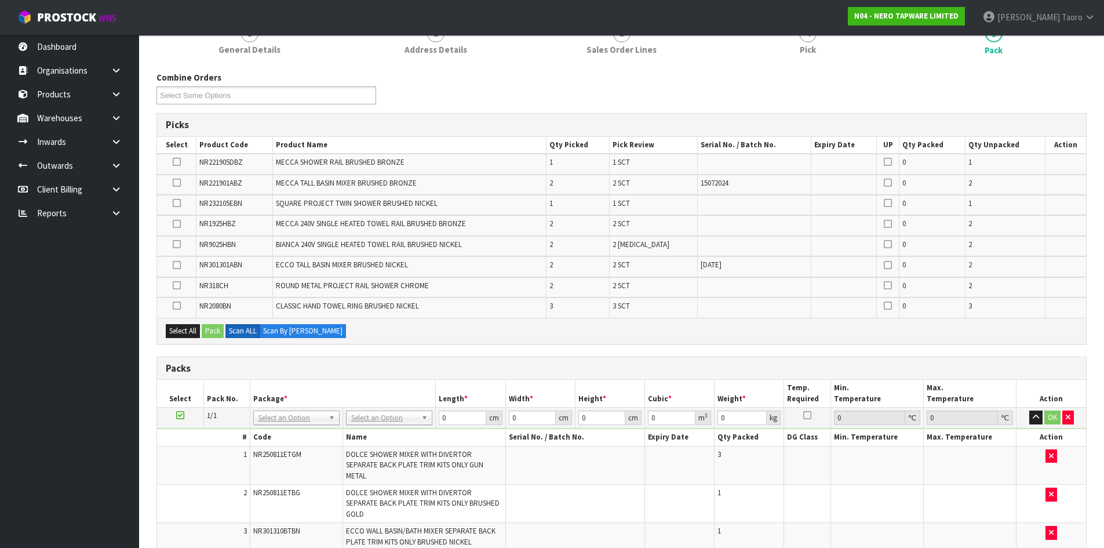
scroll to position [290, 0]
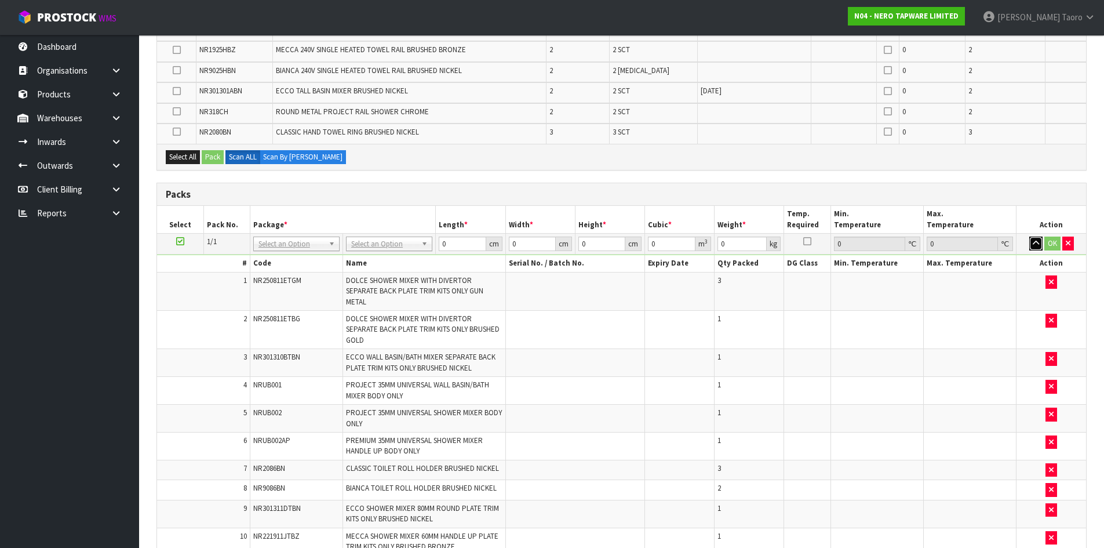
click at [1038, 245] on icon "button" at bounding box center [1036, 243] width 6 height 8
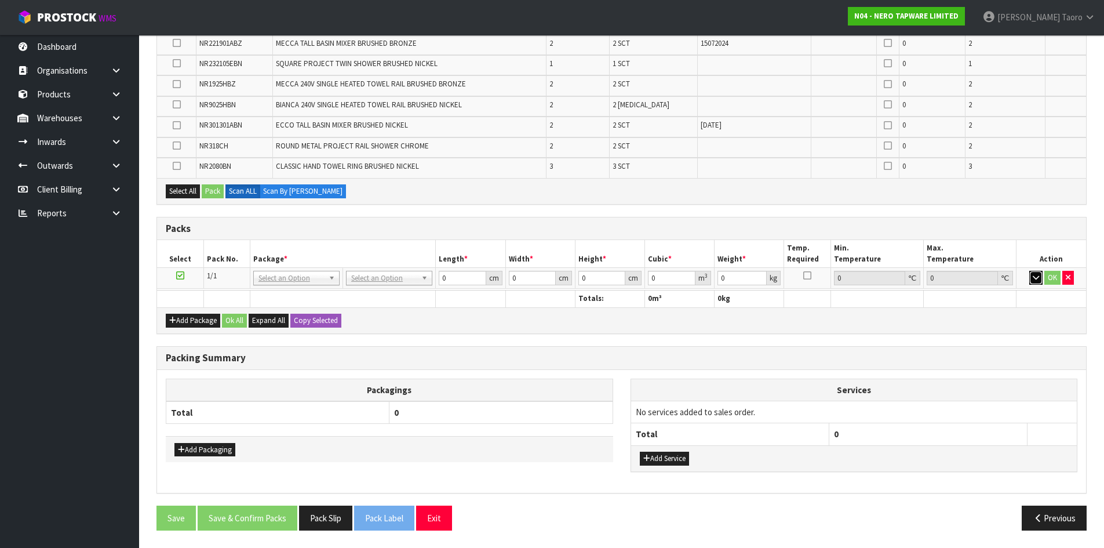
scroll to position [254, 0]
click at [185, 322] on button "Add Package" at bounding box center [193, 321] width 54 height 14
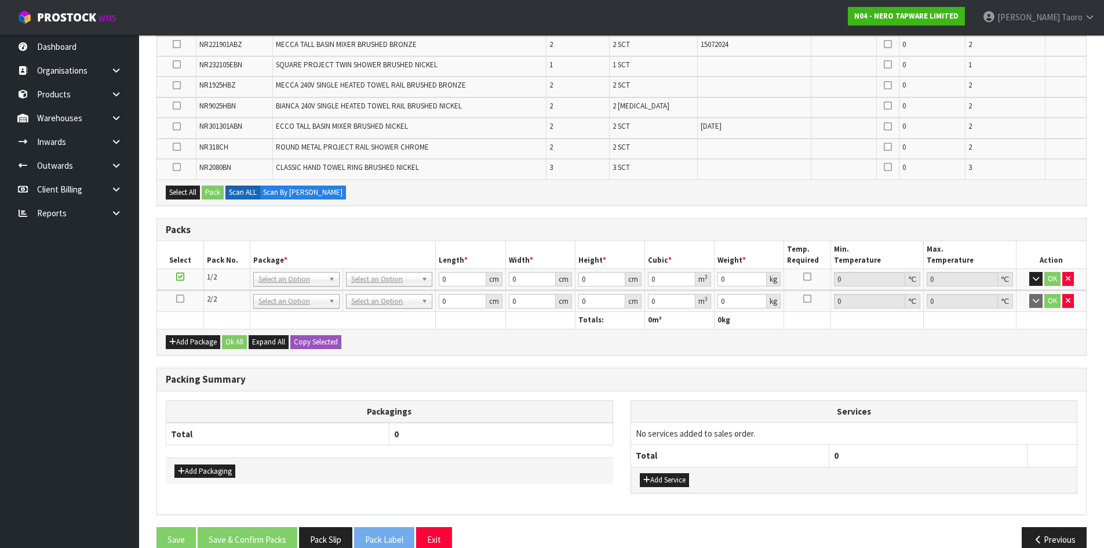
click at [179, 299] on icon at bounding box center [180, 298] width 8 height 1
click at [272, 404] on th "Packagings" at bounding box center [389, 411] width 447 height 23
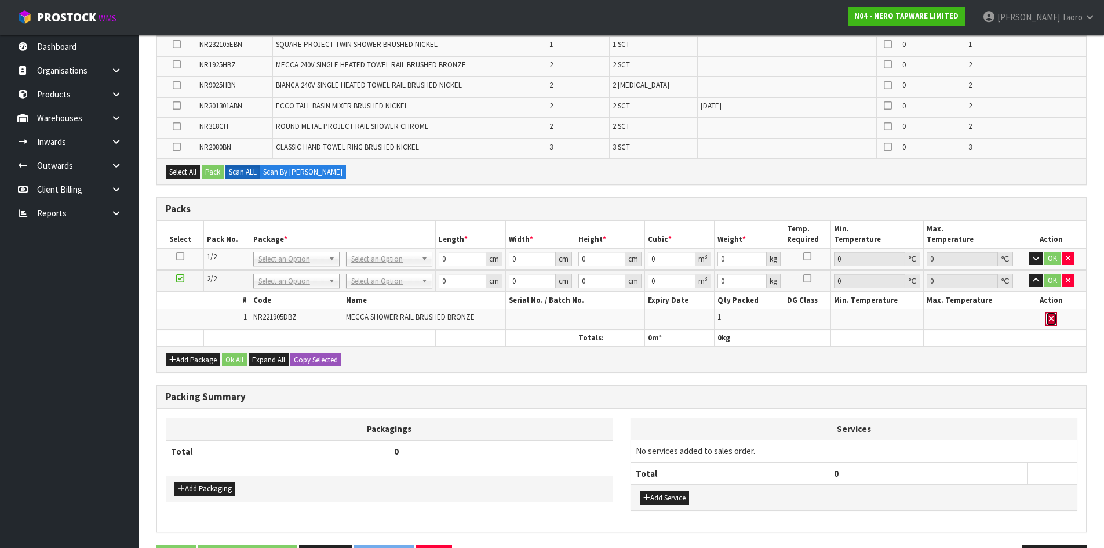
click at [1047, 321] on button "button" at bounding box center [1051, 319] width 12 height 14
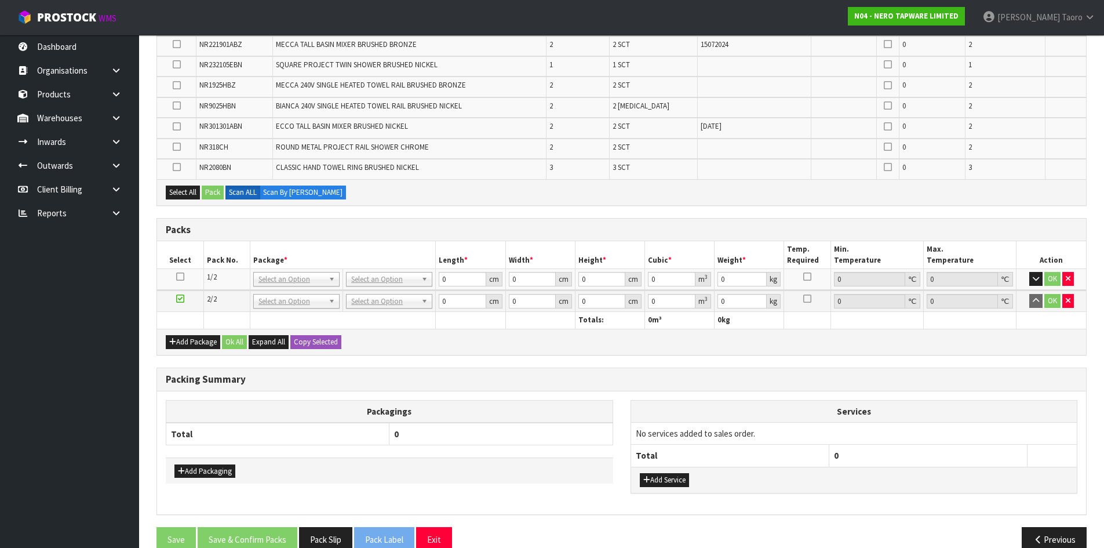
drag, startPoint x: 1034, startPoint y: 354, endPoint x: 1027, endPoint y: 353, distance: 7.0
click at [1034, 354] on div "Add Package Ok All Expand All Copy Selected" at bounding box center [621, 342] width 929 height 26
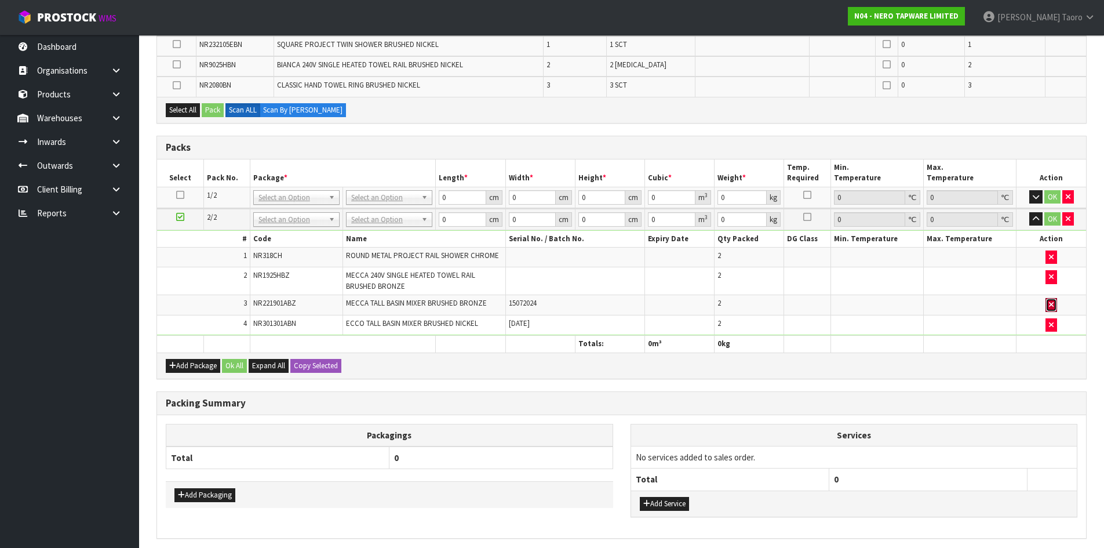
drag, startPoint x: 1050, startPoint y: 308, endPoint x: 972, endPoint y: 330, distance: 80.7
click at [1051, 308] on icon "button" at bounding box center [1051, 305] width 5 height 8
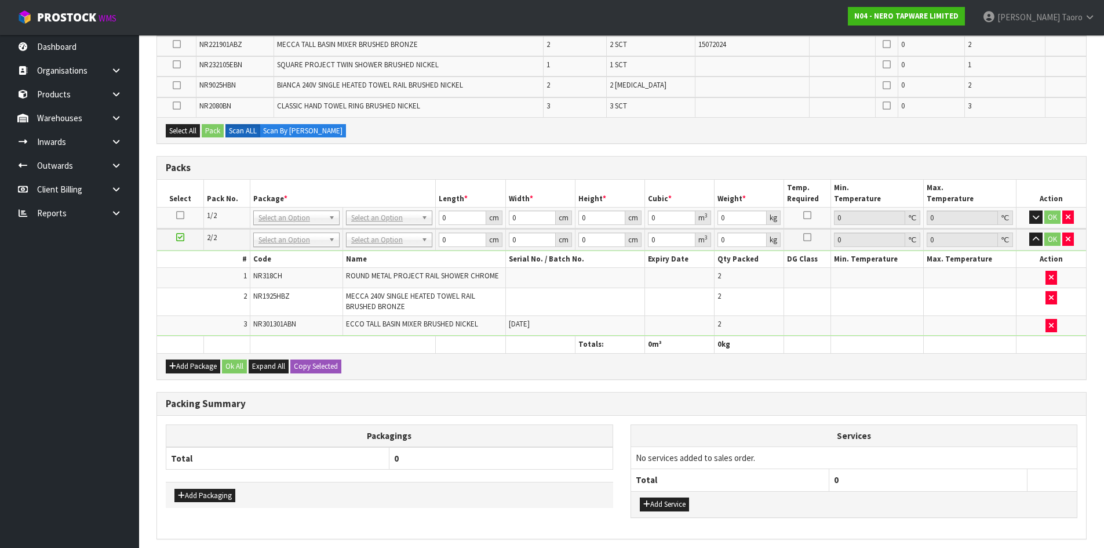
click at [526, 383] on div "Combine Orders N04-ORD0002902 N04-ORD0002959 N04-ORD0002960 N04-ORD0002963 N04-…" at bounding box center [621, 259] width 930 height 653
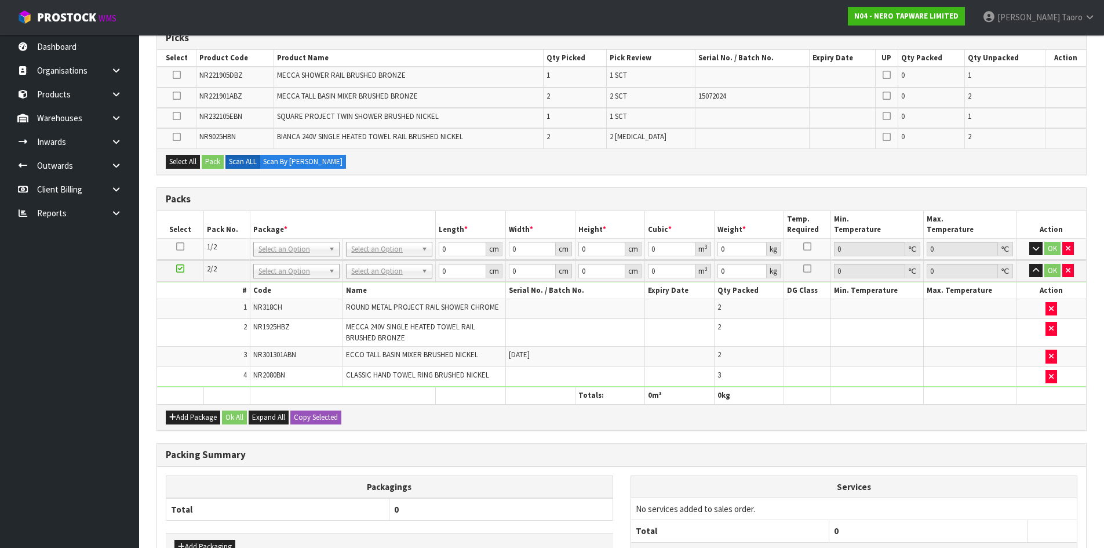
scroll to position [139, 0]
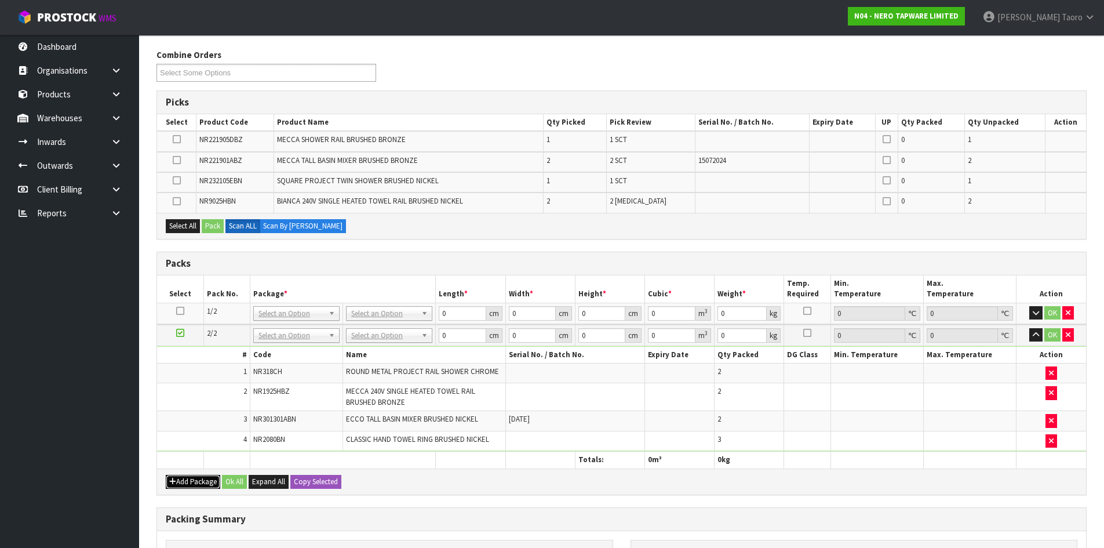
click at [179, 479] on button "Add Package" at bounding box center [193, 482] width 54 height 14
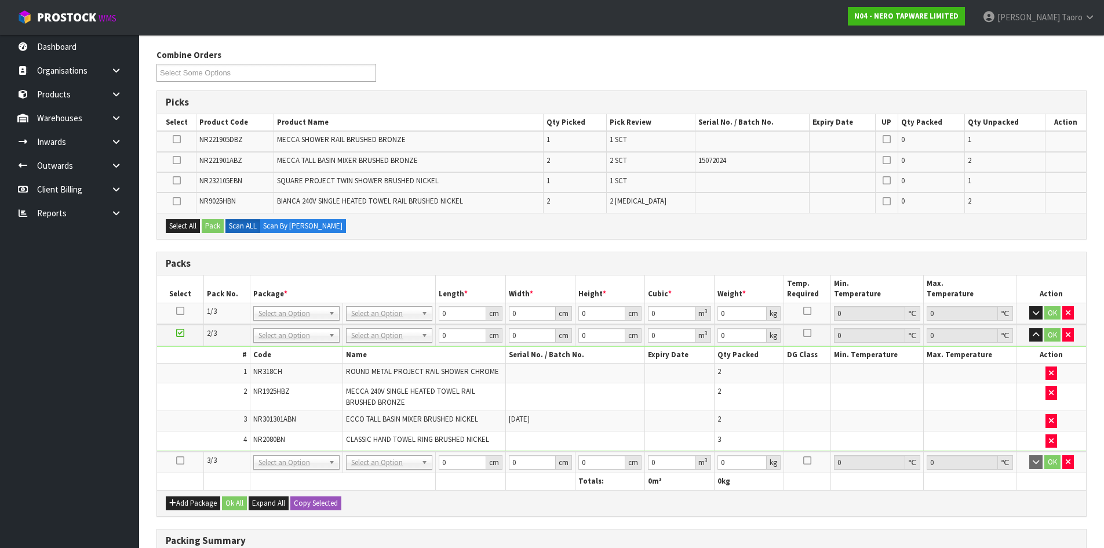
click at [182, 461] on icon at bounding box center [180, 460] width 8 height 1
click at [196, 428] on td "3" at bounding box center [203, 421] width 93 height 20
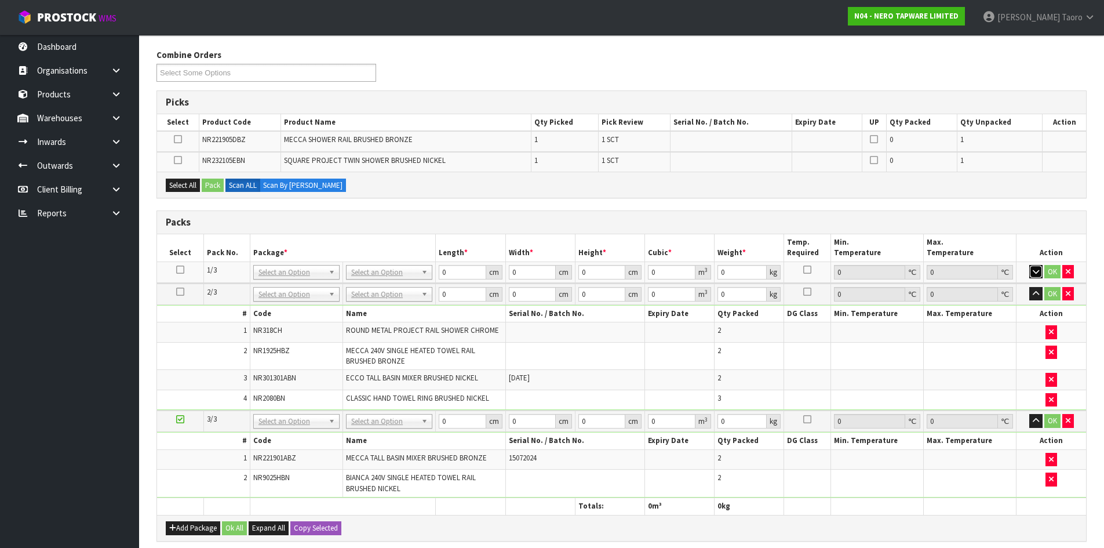
click at [1034, 271] on icon "button" at bounding box center [1036, 272] width 6 height 8
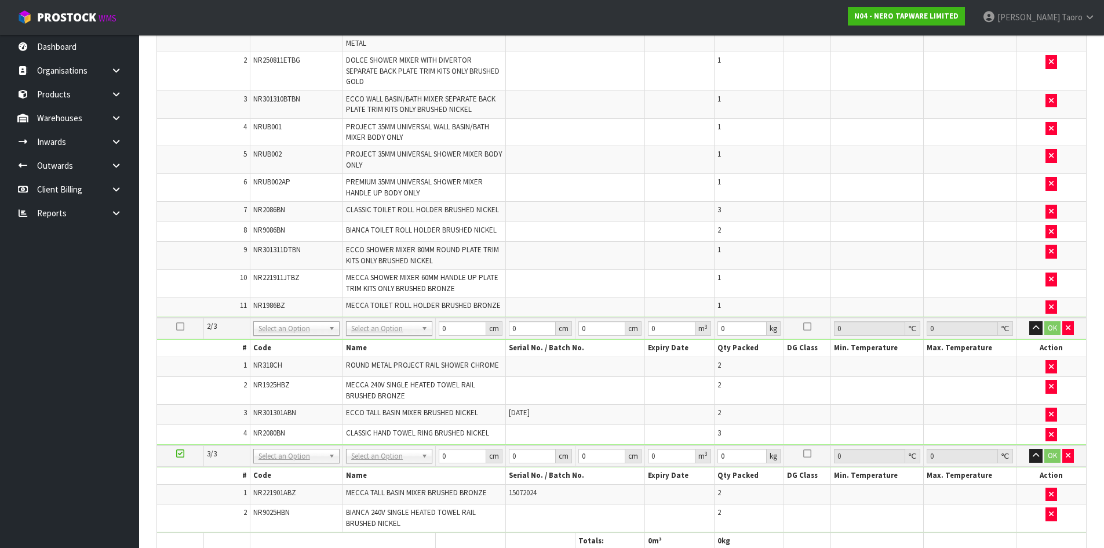
scroll to position [428, 0]
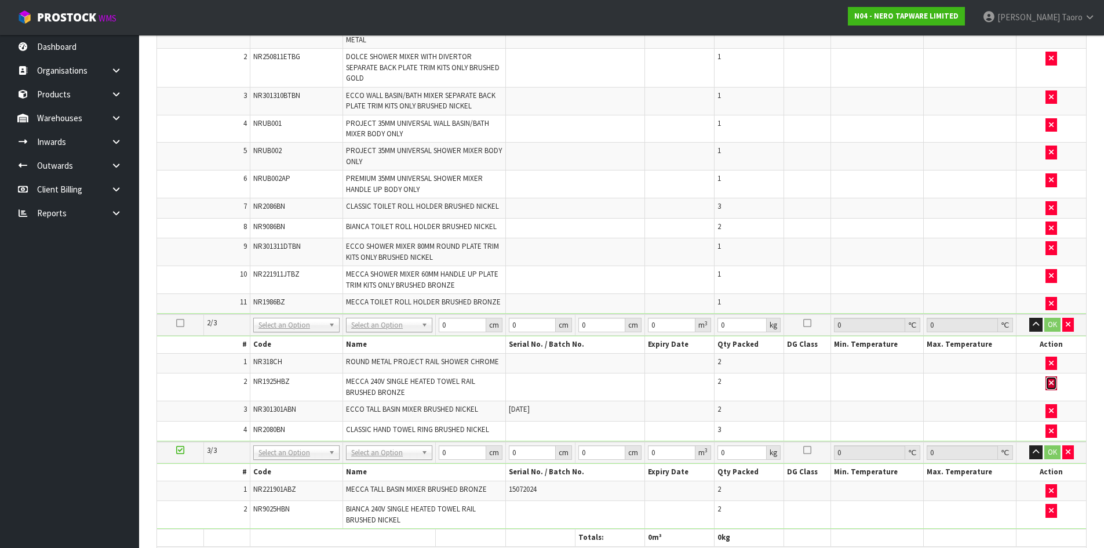
click at [1054, 376] on button "button" at bounding box center [1051, 383] width 12 height 14
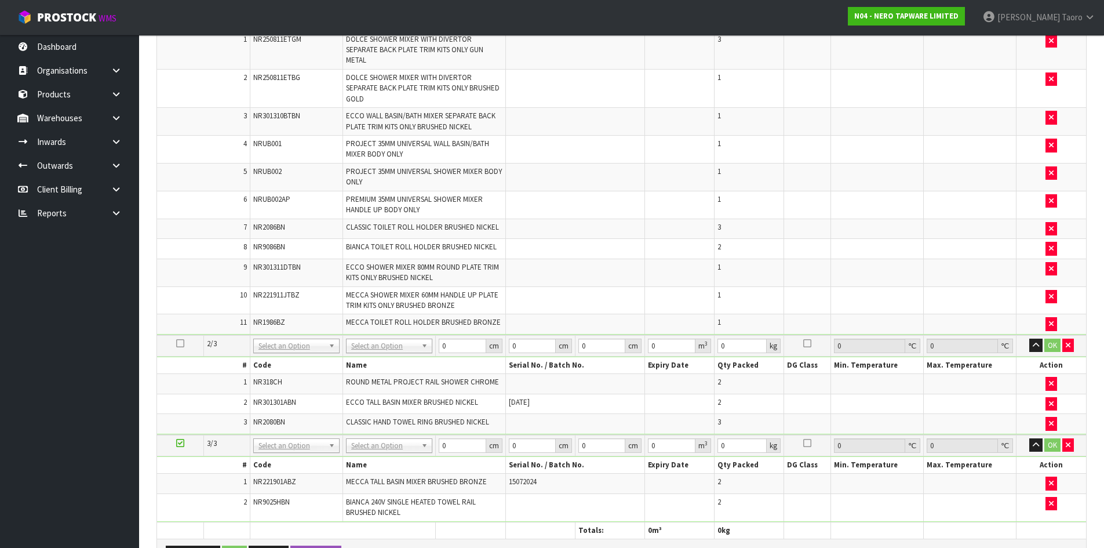
scroll to position [449, 0]
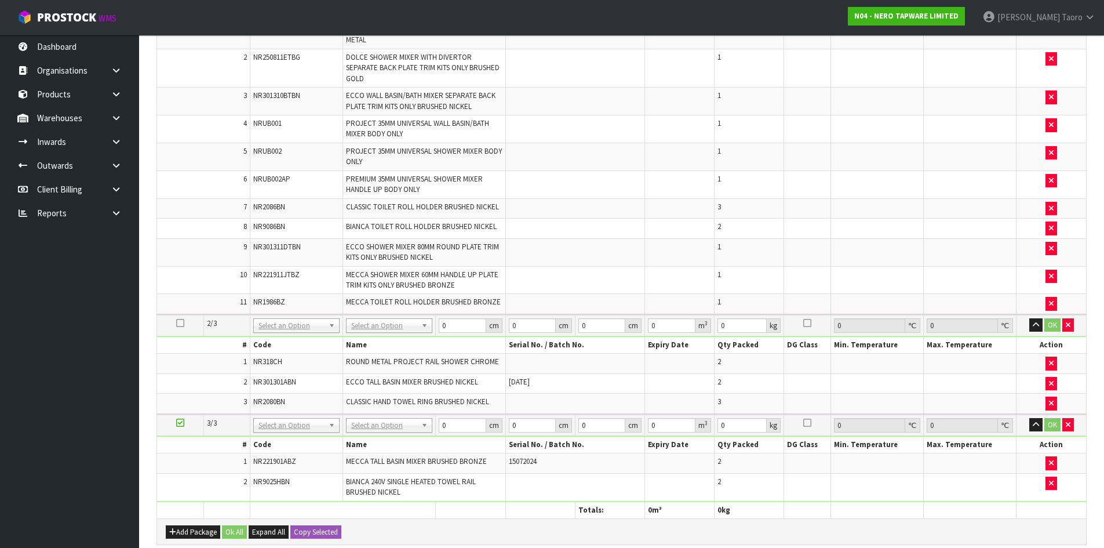
click at [178, 323] on icon at bounding box center [180, 323] width 8 height 1
click at [205, 266] on td "10" at bounding box center [203, 280] width 93 height 28
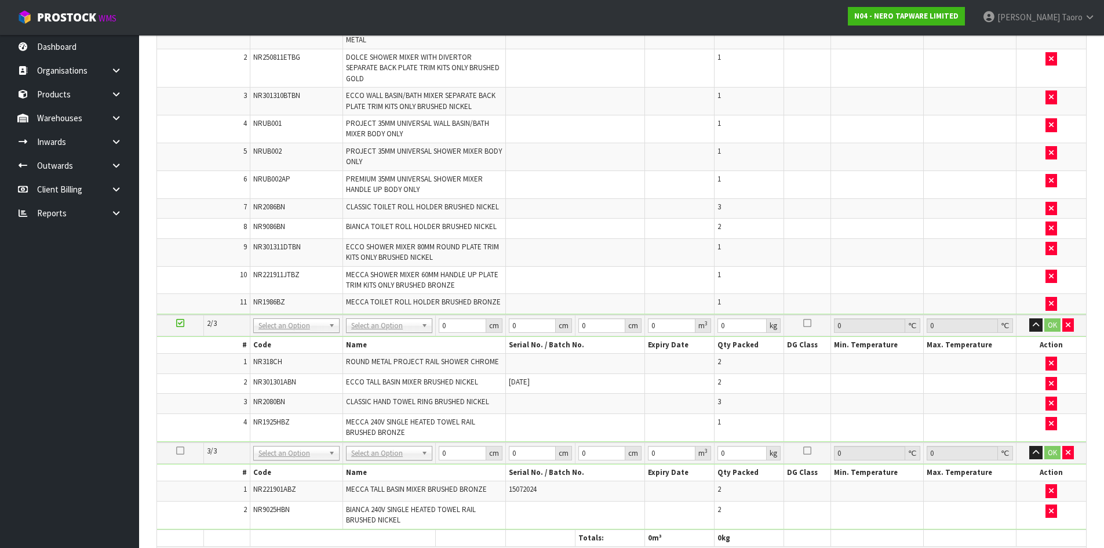
click at [183, 450] on icon at bounding box center [180, 450] width 8 height 1
drag, startPoint x: 185, startPoint y: 402, endPoint x: 196, endPoint y: 396, distance: 12.4
click at [185, 413] on td "4" at bounding box center [203, 426] width 93 height 27
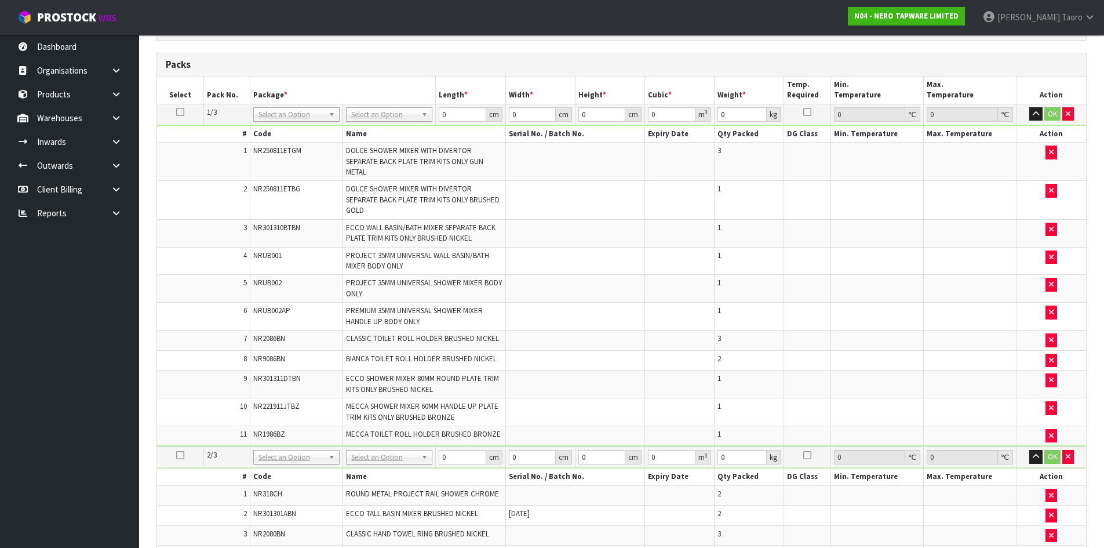
scroll to position [23, 0]
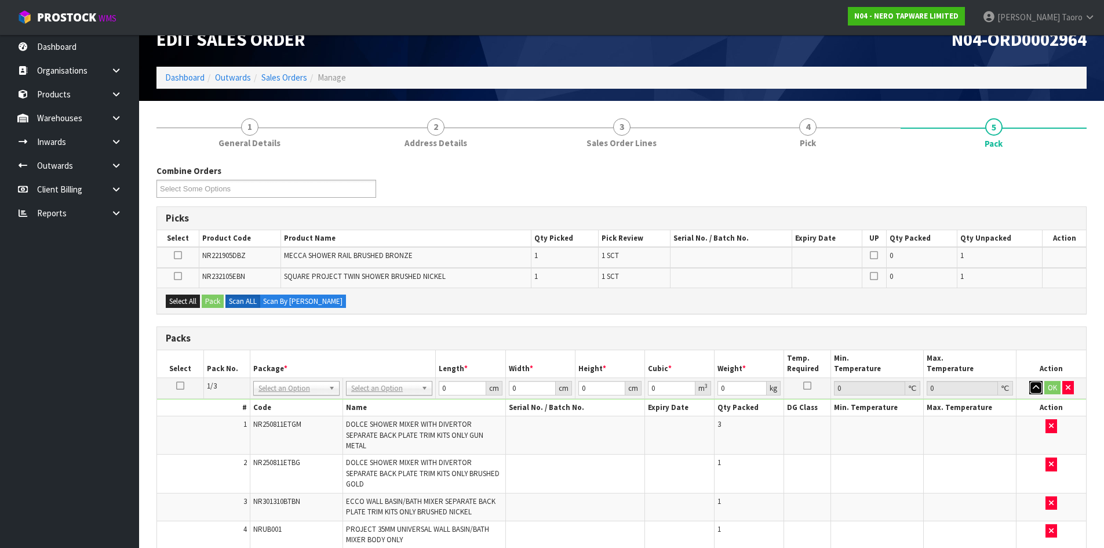
click at [1034, 384] on icon "button" at bounding box center [1036, 388] width 6 height 8
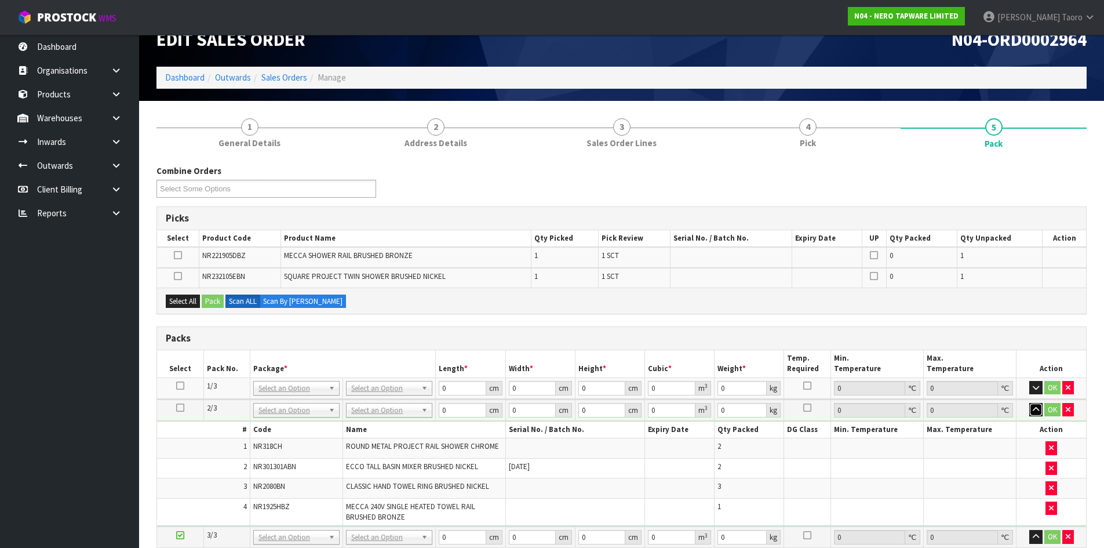
click at [1034, 412] on icon "button" at bounding box center [1036, 410] width 6 height 8
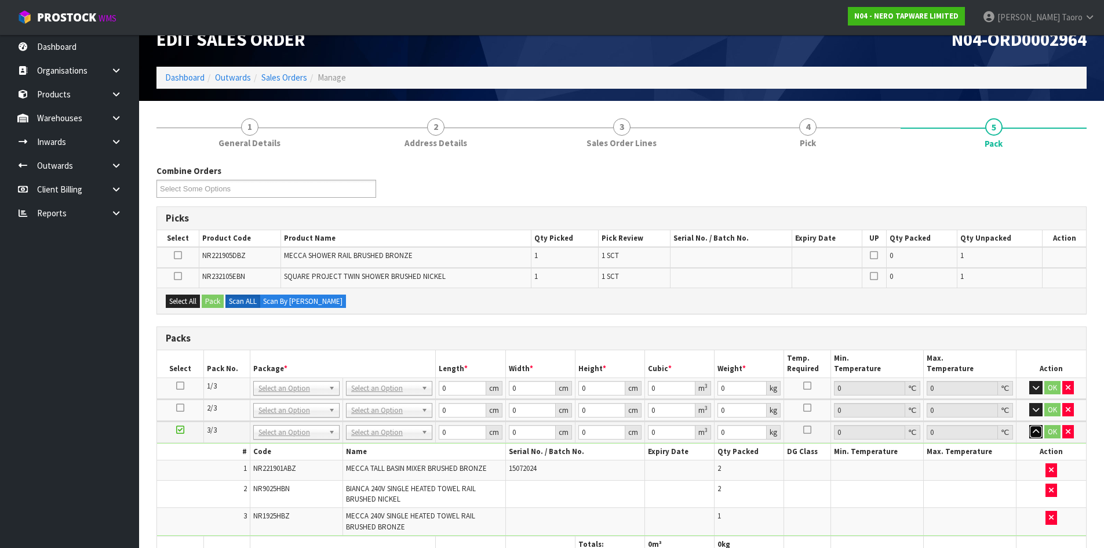
click at [1033, 435] on icon "button" at bounding box center [1036, 432] width 6 height 8
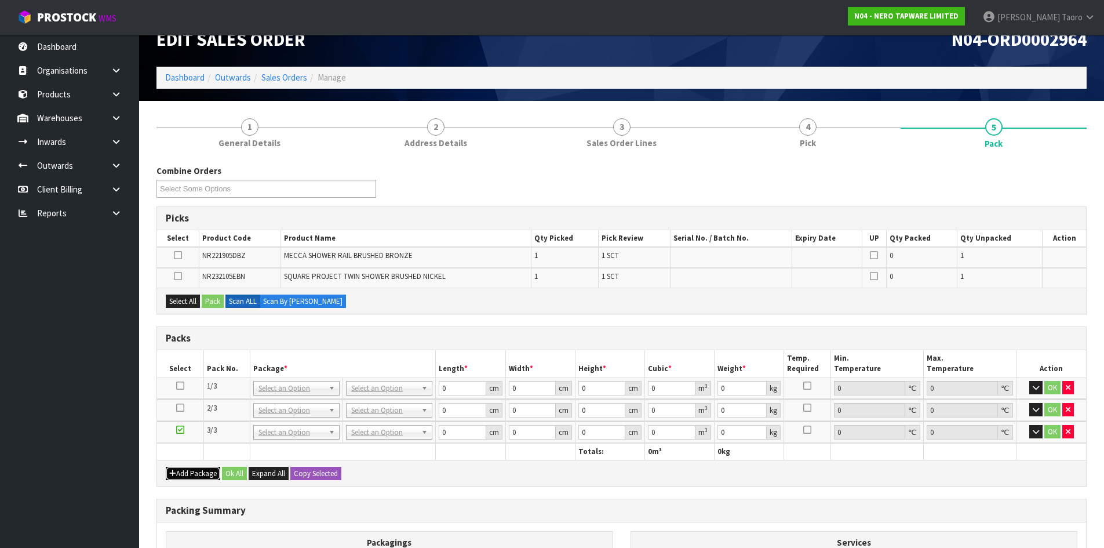
drag, startPoint x: 170, startPoint y: 474, endPoint x: 177, endPoint y: 467, distance: 9.4
click at [172, 473] on icon "button" at bounding box center [172, 473] width 7 height 8
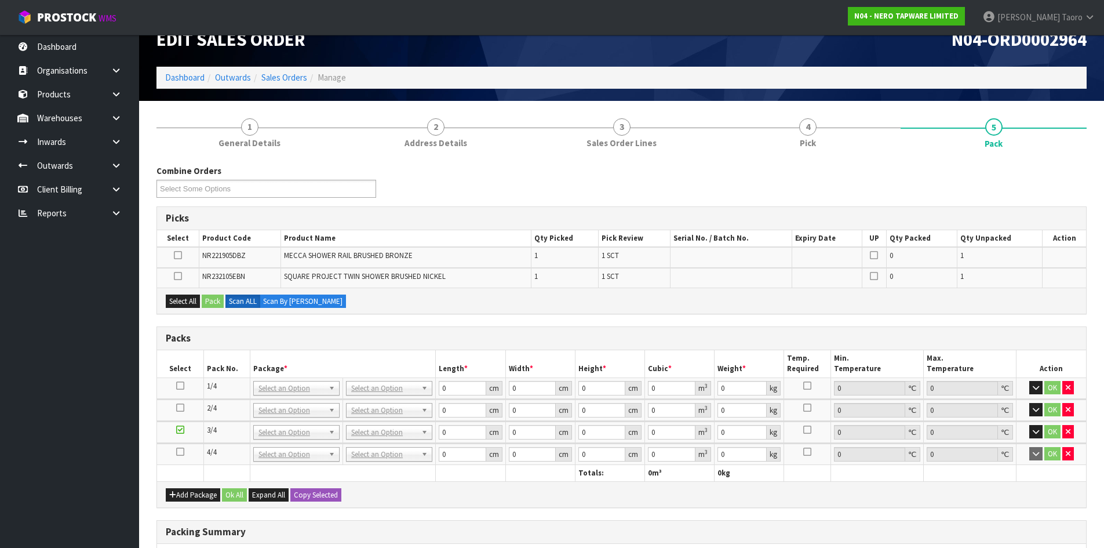
click at [181, 451] on icon at bounding box center [180, 451] width 8 height 1
click at [368, 331] on div "Packs" at bounding box center [621, 338] width 929 height 23
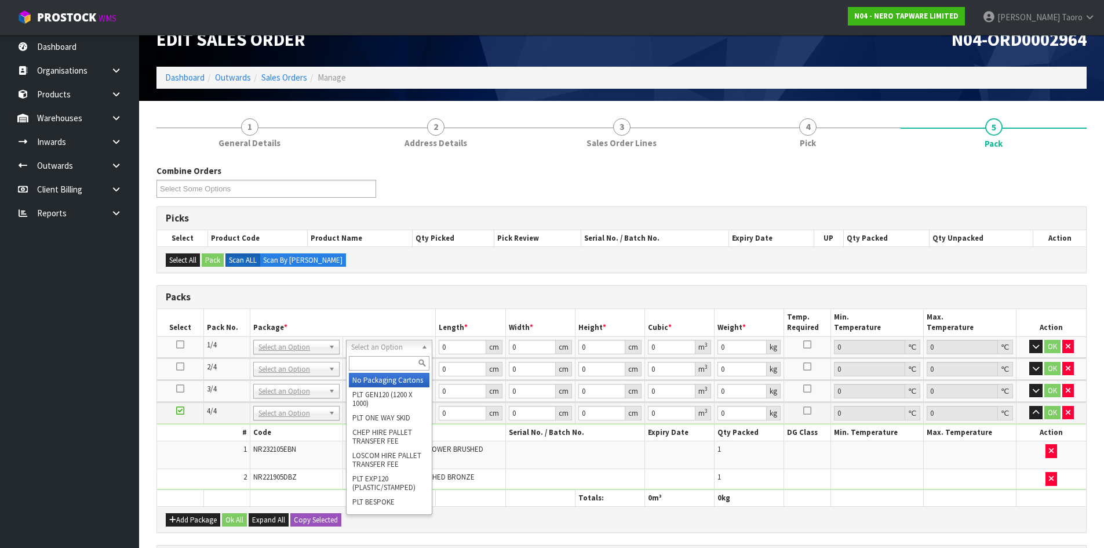
click at [383, 366] on input "text" at bounding box center [389, 363] width 81 height 14
type input "OC"
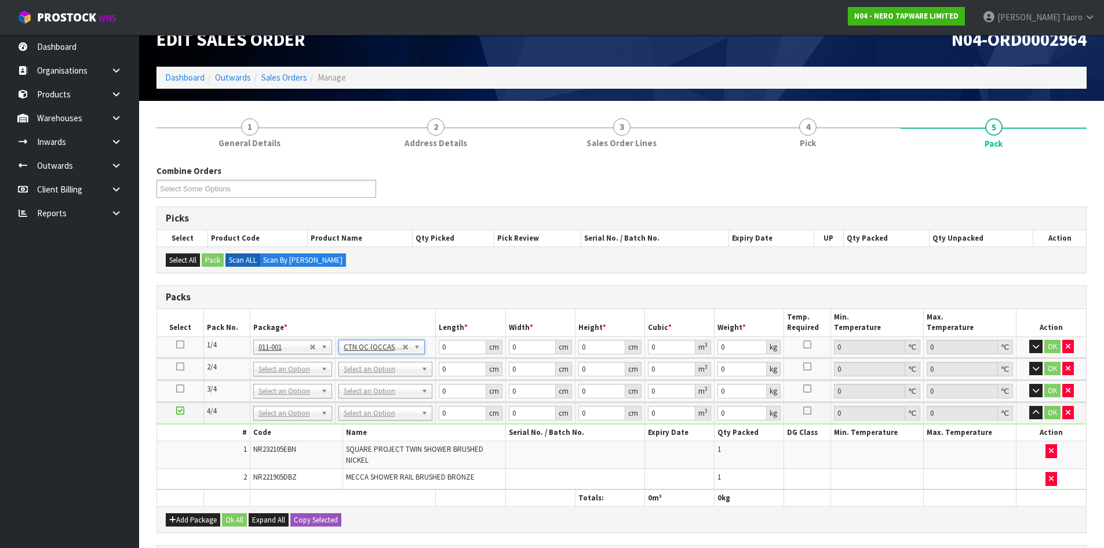
type input "7.89"
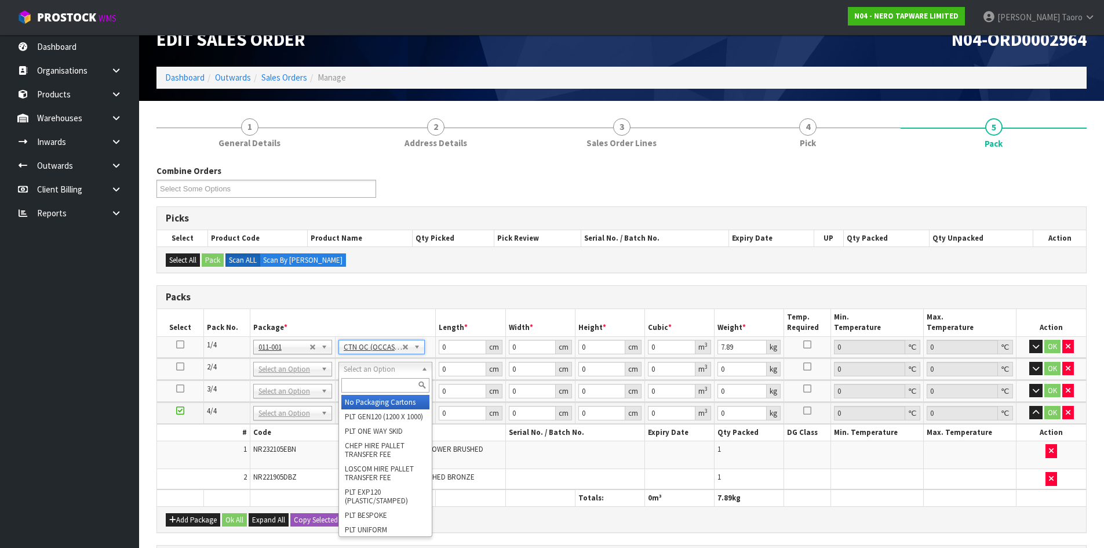
click at [411, 380] on input "text" at bounding box center [385, 385] width 88 height 14
type input "OW"
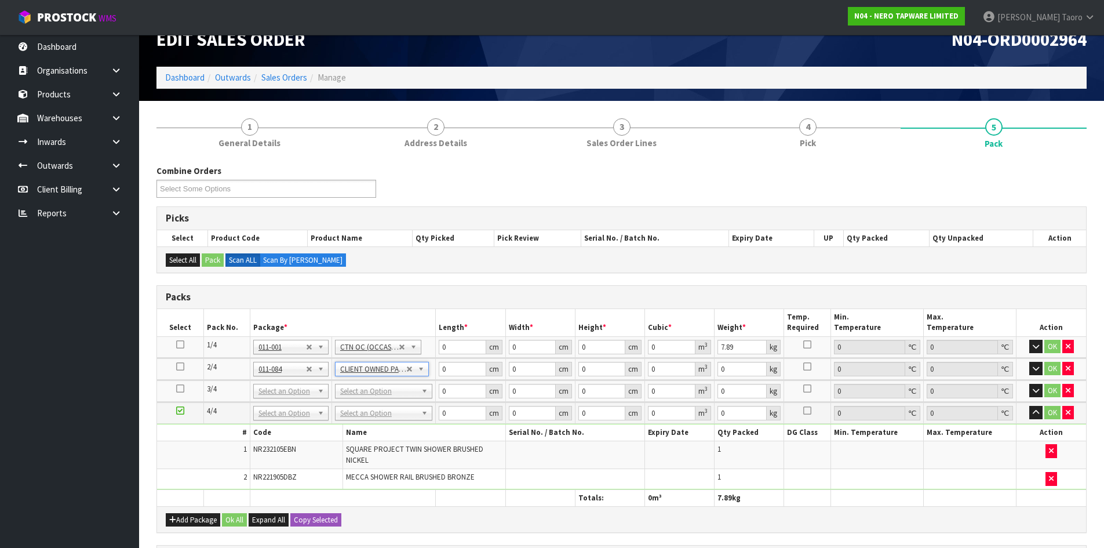
type input "10.91"
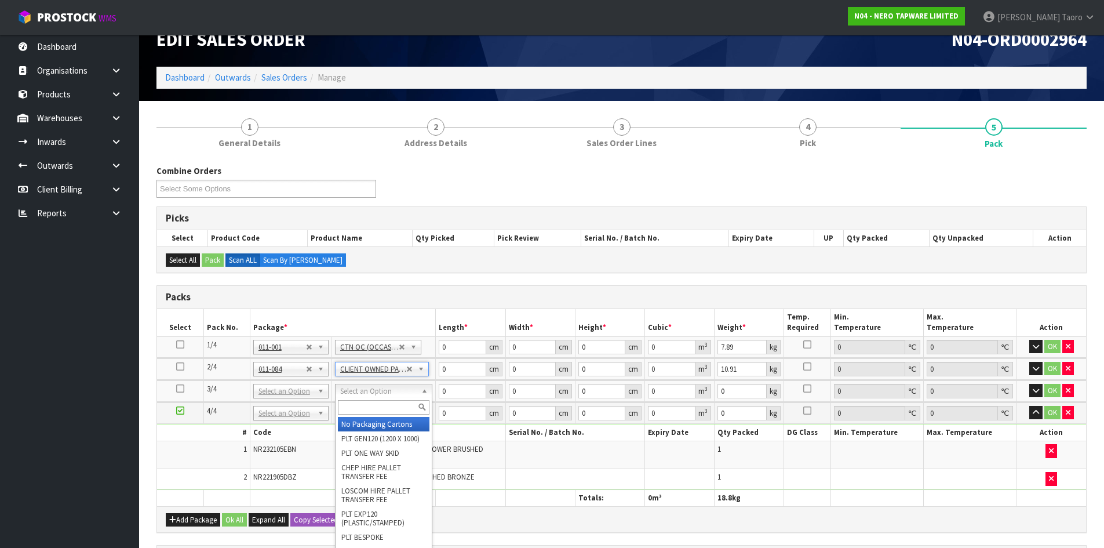
click at [389, 406] on input "text" at bounding box center [384, 407] width 92 height 14
type input "OW"
type input "2"
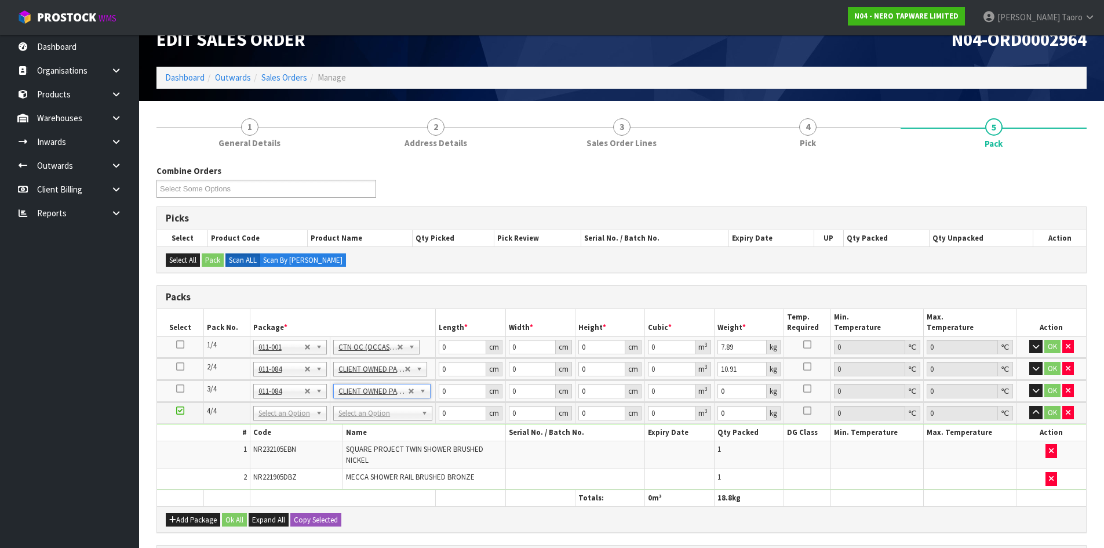
type input "7.1"
drag, startPoint x: 392, startPoint y: 418, endPoint x: 403, endPoint y: 441, distance: 25.4
drag, startPoint x: 406, startPoint y: 442, endPoint x: 431, endPoint y: 391, distance: 57.3
click at [451, 344] on input "0" at bounding box center [462, 347] width 47 height 14
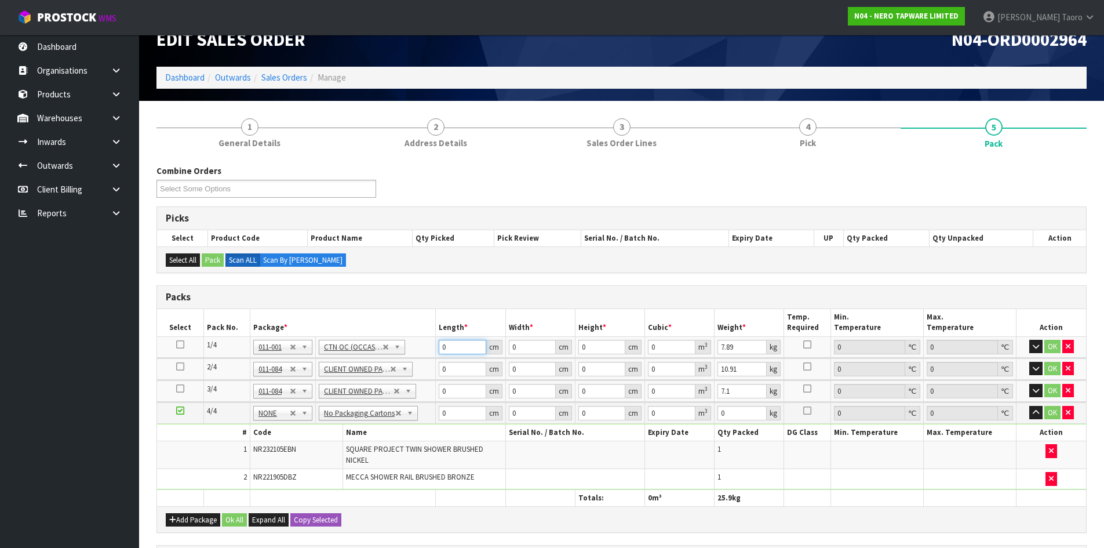
click at [451, 344] on input "0" at bounding box center [462, 347] width 47 height 14
type input "47"
type input "26"
type input "3"
type input "0.003666"
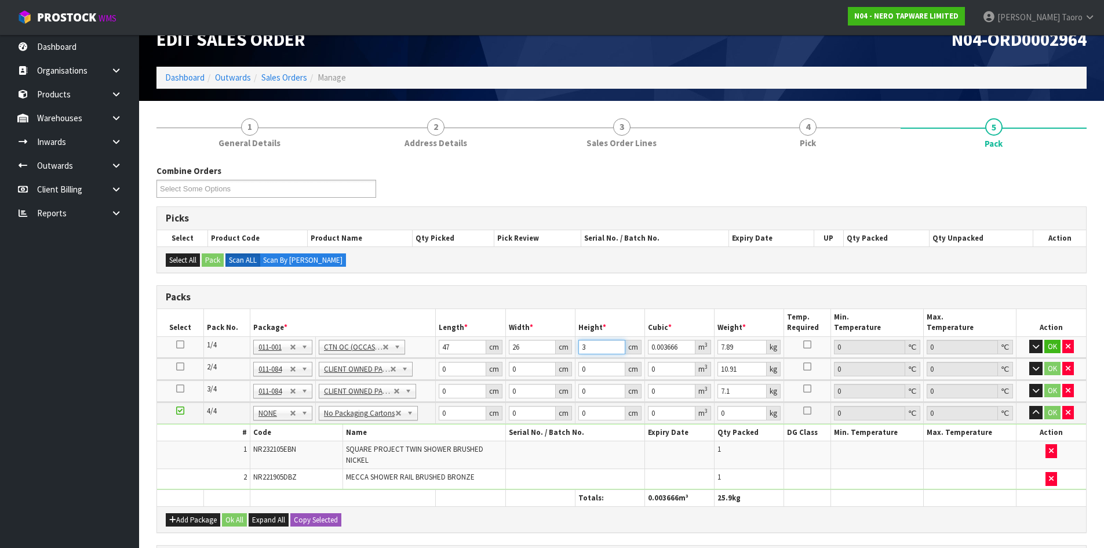
type input "33"
type input "0.040326"
type input "33"
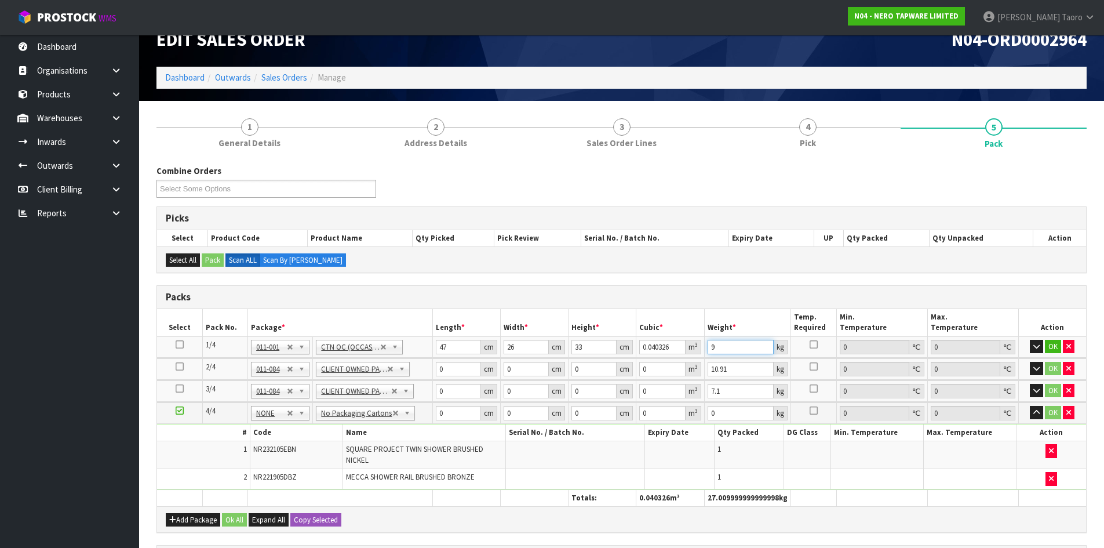
type input "9"
click at [454, 373] on input "0" at bounding box center [458, 369] width 45 height 14
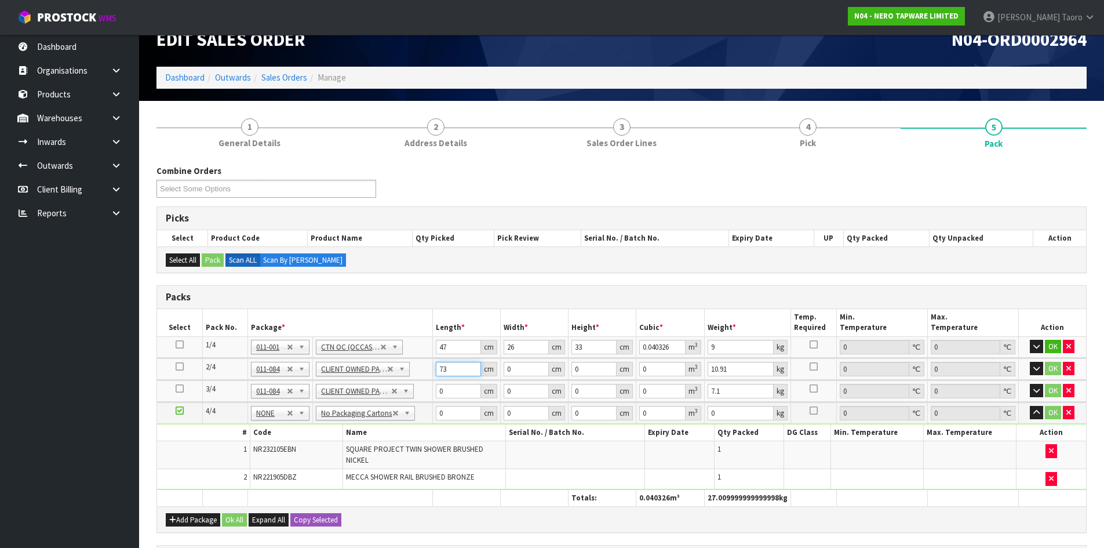
type input "73"
type input "50"
type input "2"
type input "0.0073"
type input "20"
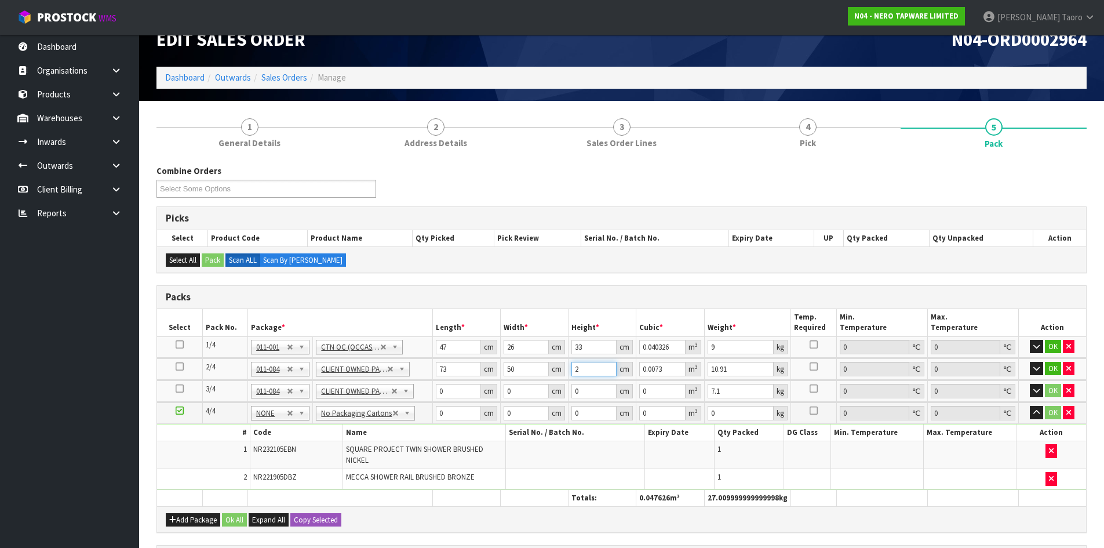
type input "0.073"
type input "20"
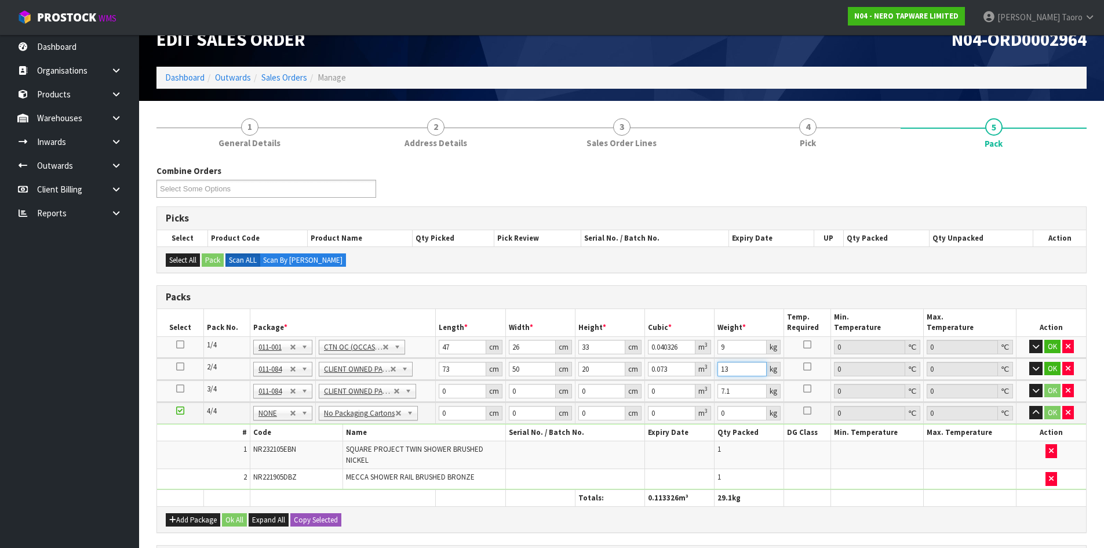
type input "13"
type input "74"
type input "50"
type input "1"
type input "0.0037"
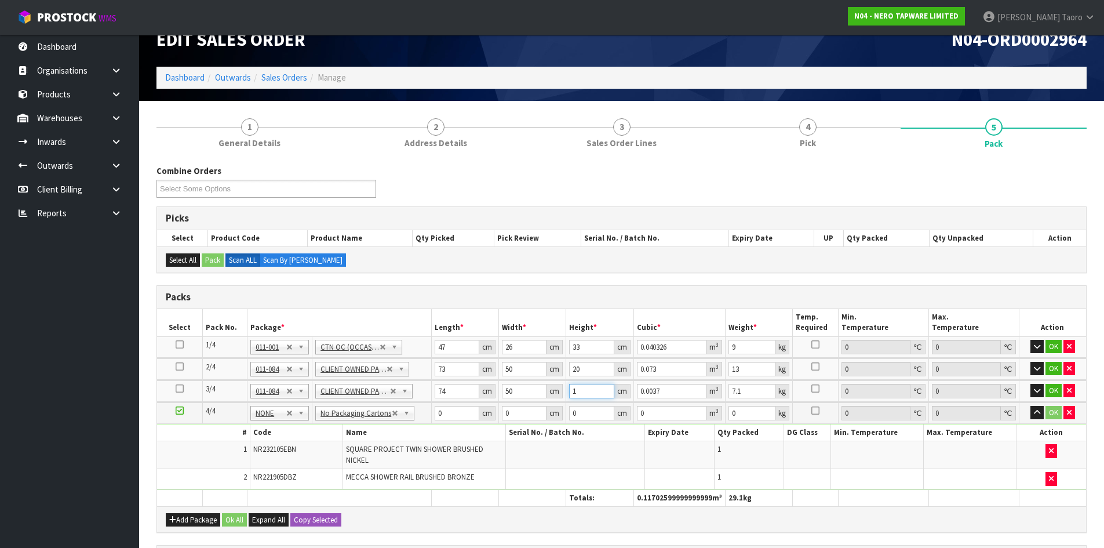
type input "13"
type input "0.0481"
type input "13"
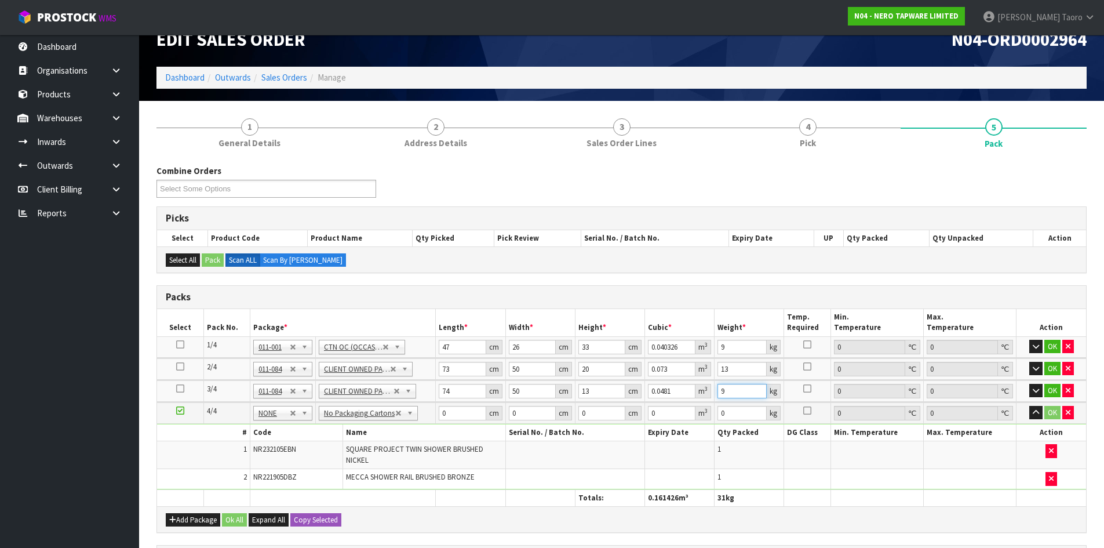
type input "9"
type input "88"
type input "48"
type input "1"
type input "0.004224"
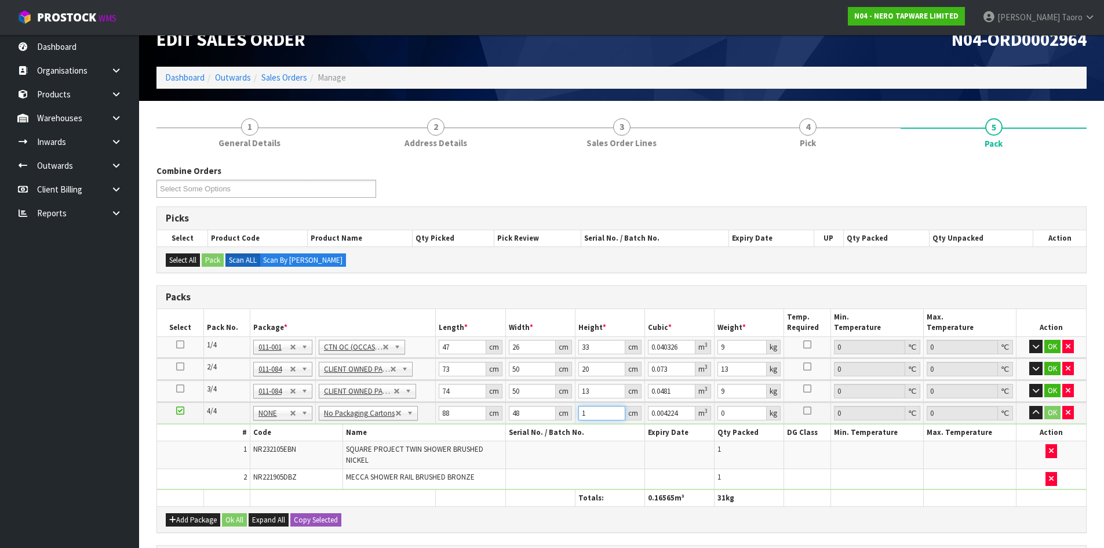
type input "16"
type input "0.067584"
type input "16"
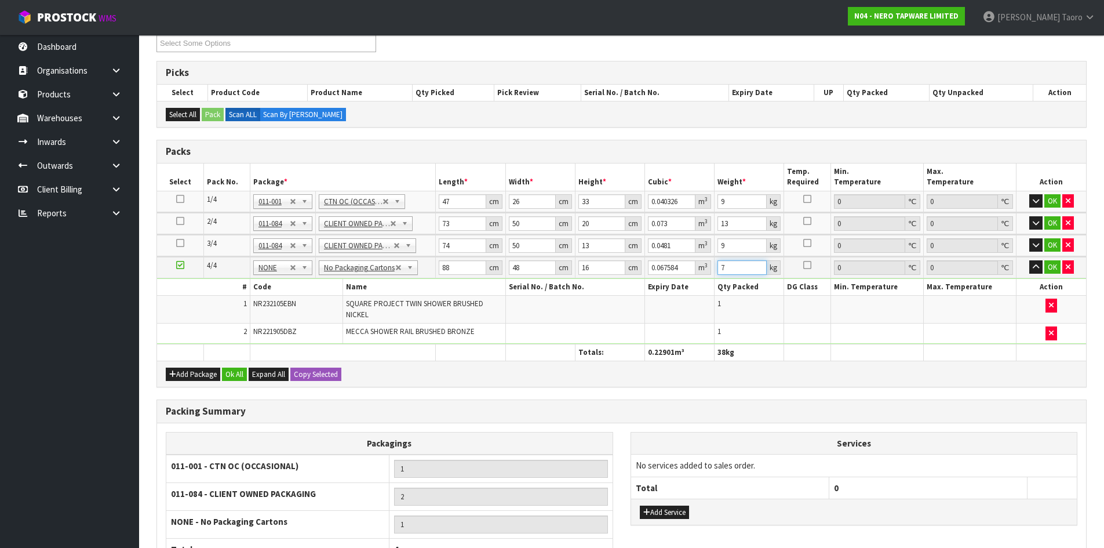
scroll to position [283, 0]
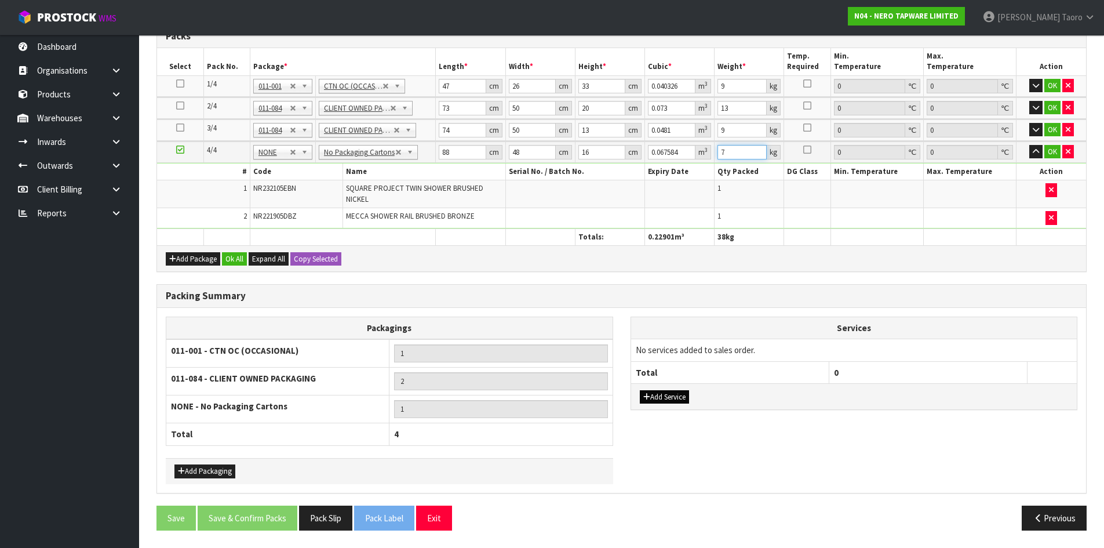
type input "7"
click at [654, 399] on button "Add Service" at bounding box center [664, 397] width 49 height 14
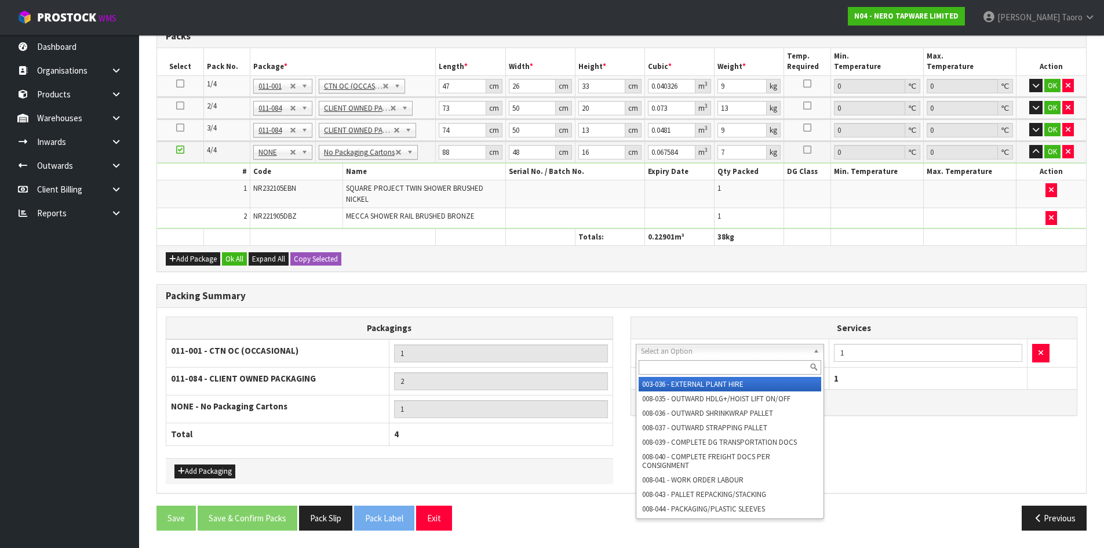
click at [671, 363] on input "text" at bounding box center [730, 367] width 183 height 14
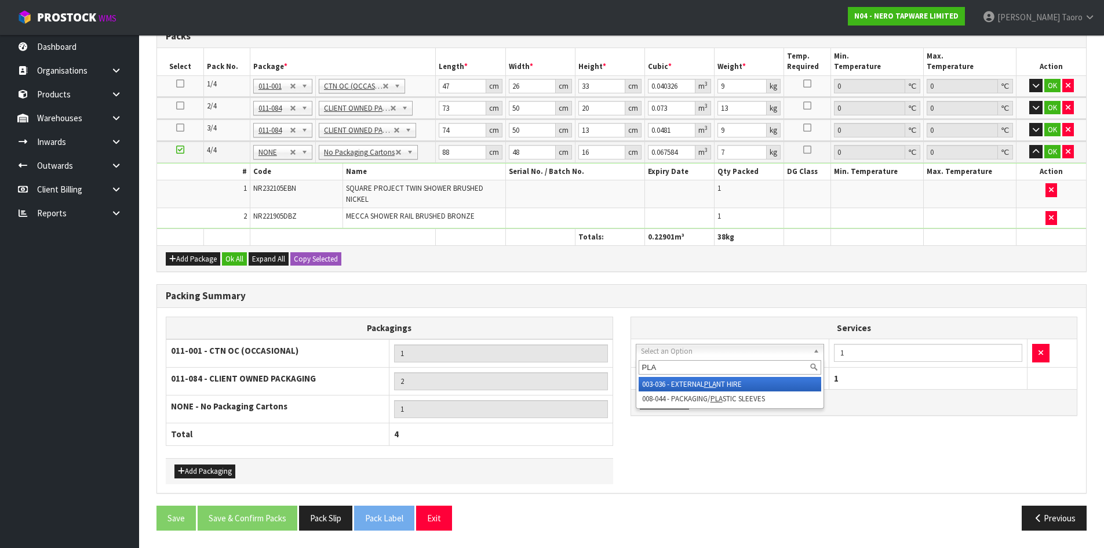
type input "PLAS"
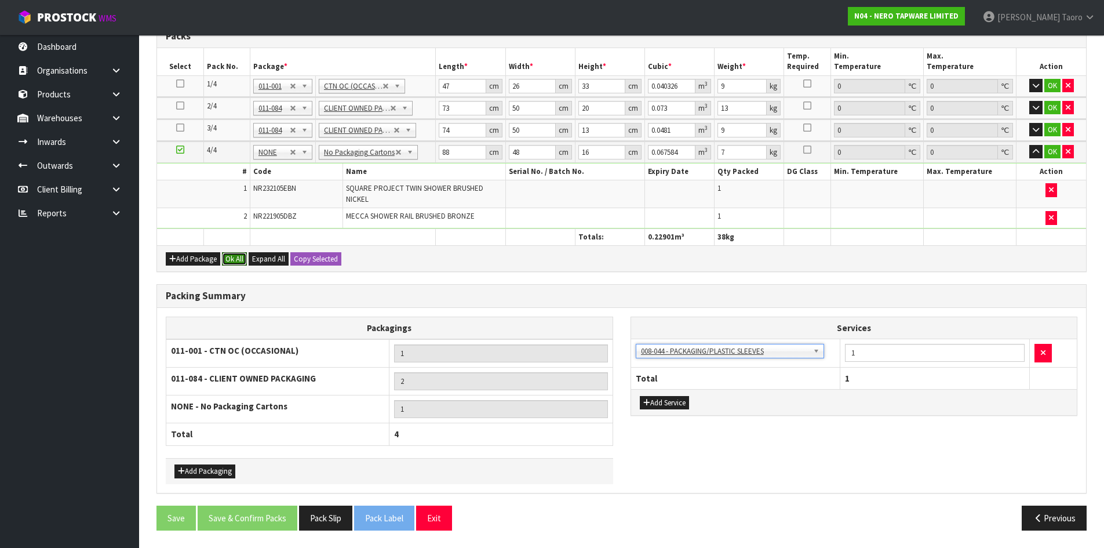
click at [239, 259] on button "Ok All" at bounding box center [234, 259] width 25 height 14
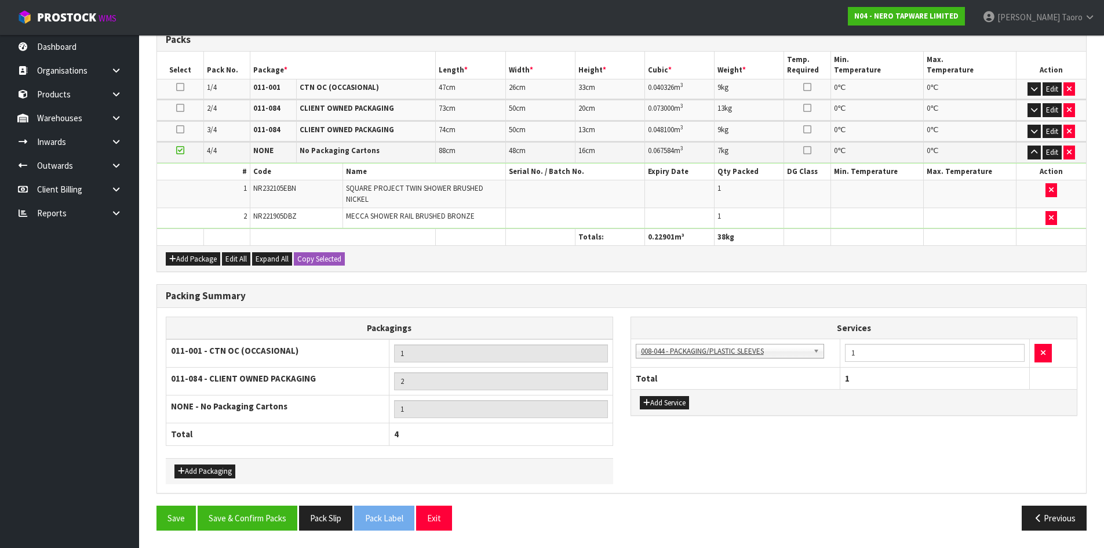
scroll to position [280, 0]
click at [268, 524] on button "Save & Confirm Packs" at bounding box center [248, 517] width 100 height 25
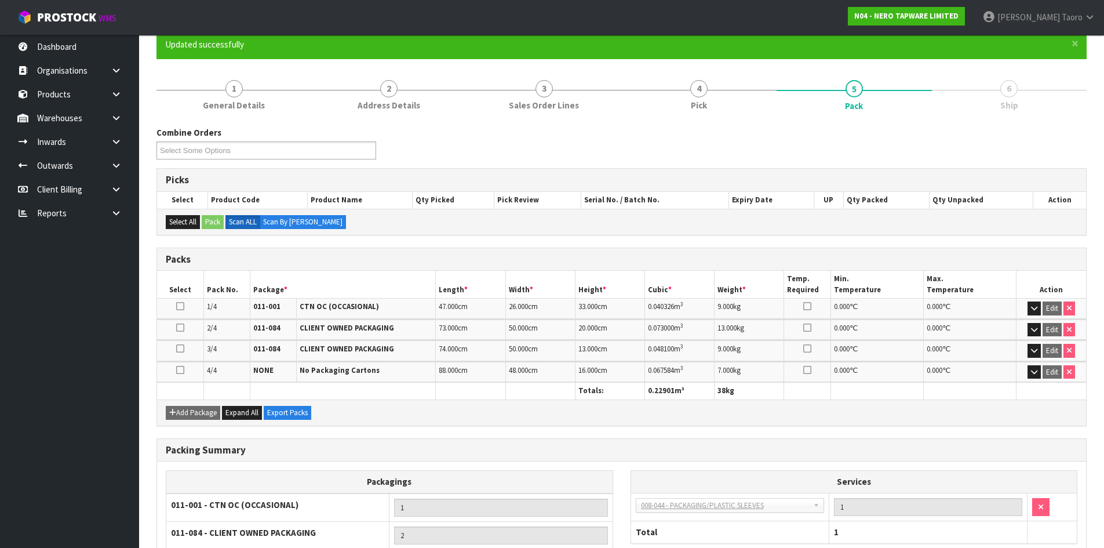
scroll to position [231, 0]
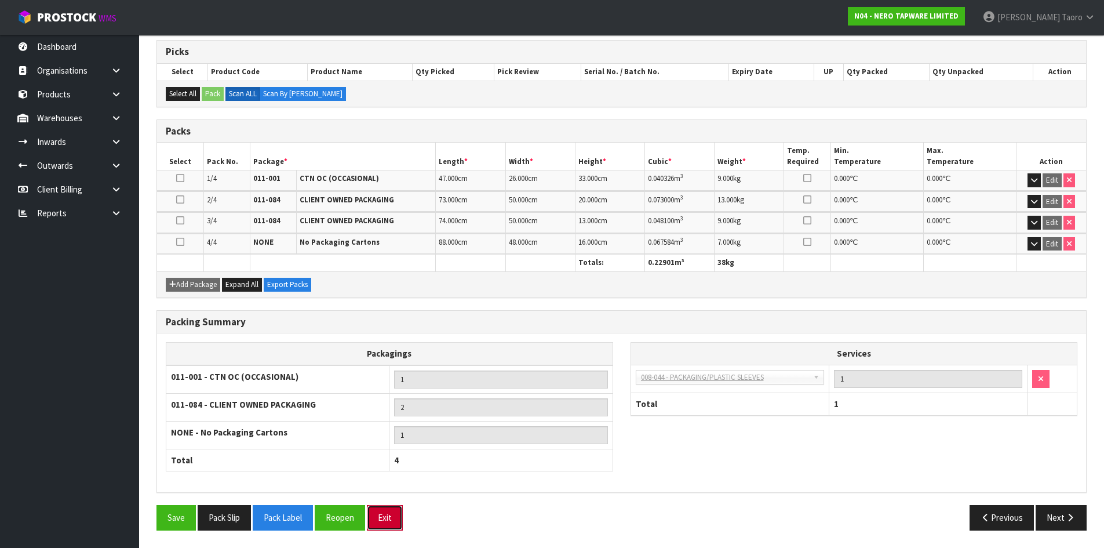
click at [395, 518] on button "Exit" at bounding box center [385, 517] width 36 height 25
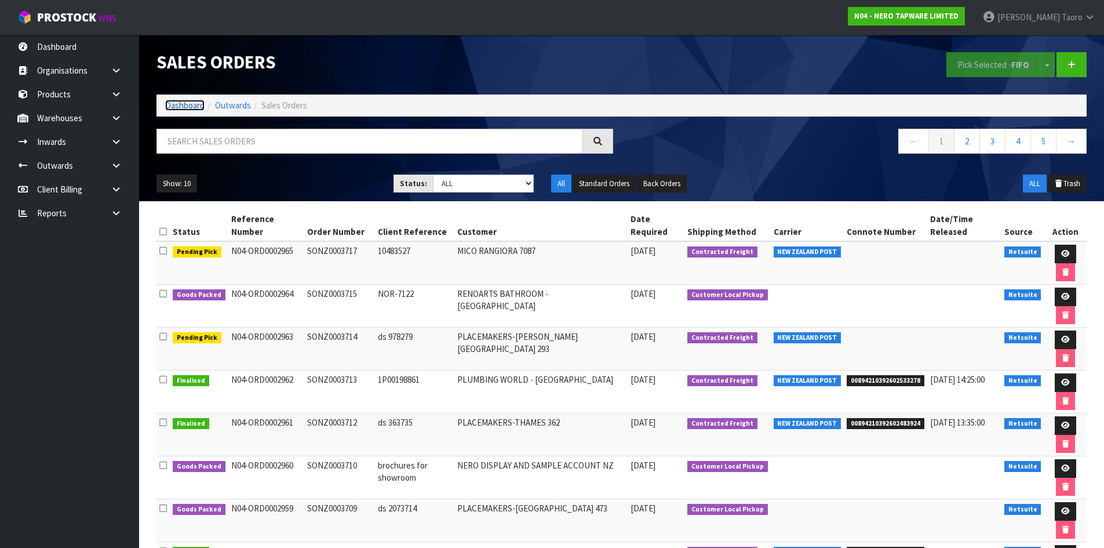
click at [176, 110] on link "Dashboard" at bounding box center [184, 105] width 39 height 11
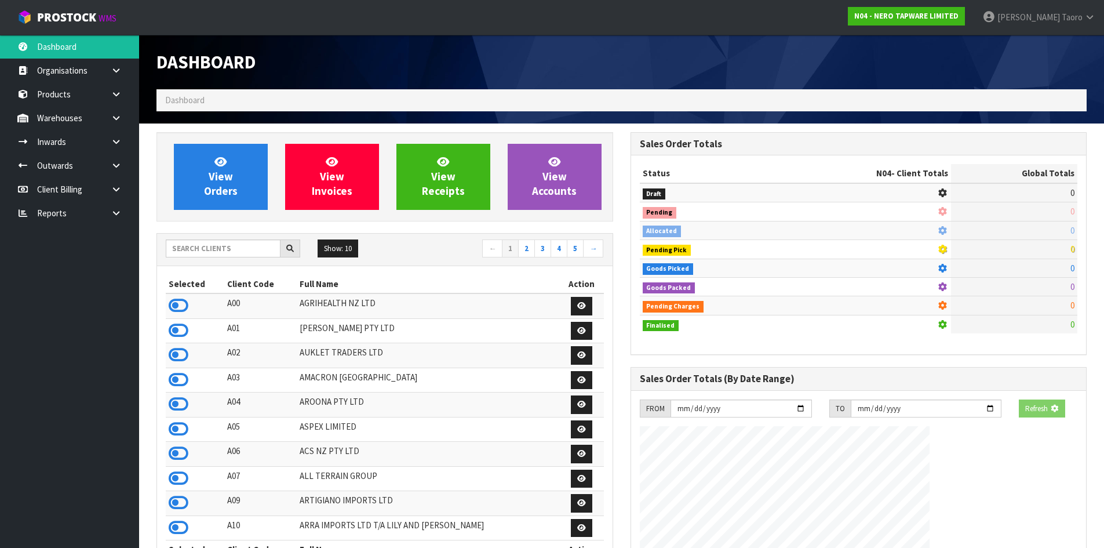
click at [397, 67] on h1 "Dashboard" at bounding box center [384, 62] width 457 height 20
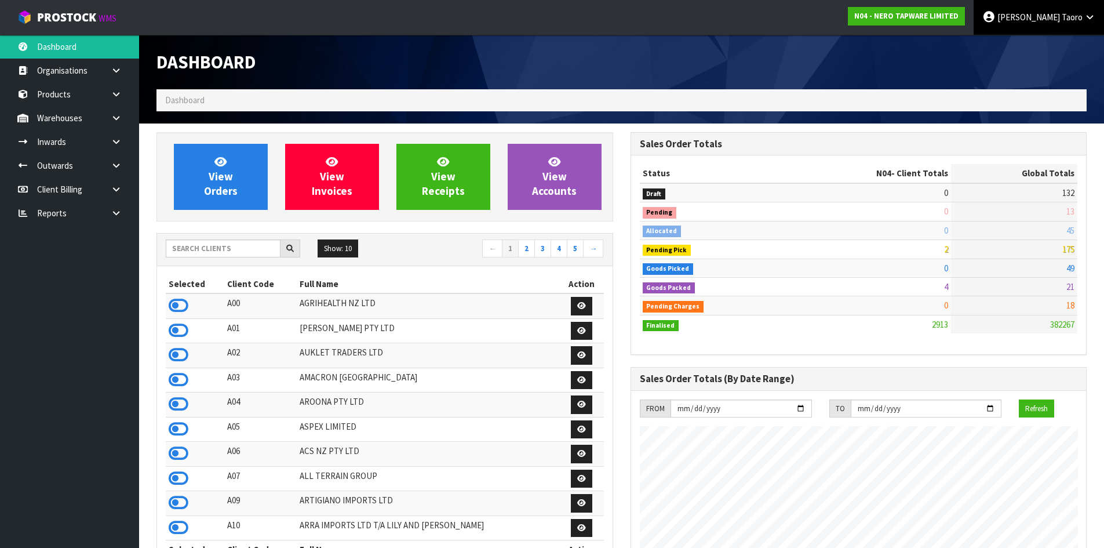
click at [1067, 19] on span "Taoro" at bounding box center [1072, 17] width 21 height 11
click at [1066, 48] on link "Logout" at bounding box center [1058, 46] width 92 height 16
click at [1049, 24] on link "Harriet Taoro" at bounding box center [1039, 17] width 130 height 35
click at [1049, 39] on link "Logout" at bounding box center [1058, 46] width 92 height 16
